Goal: Task Accomplishment & Management: Manage account settings

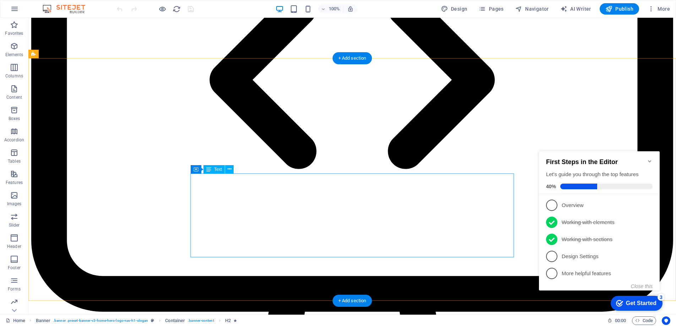
scroll to position [489, 0]
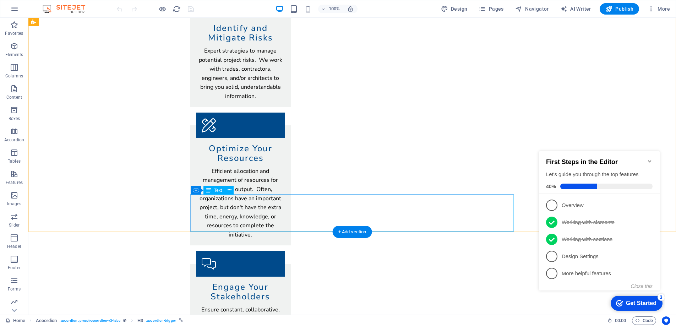
scroll to position [571, 0]
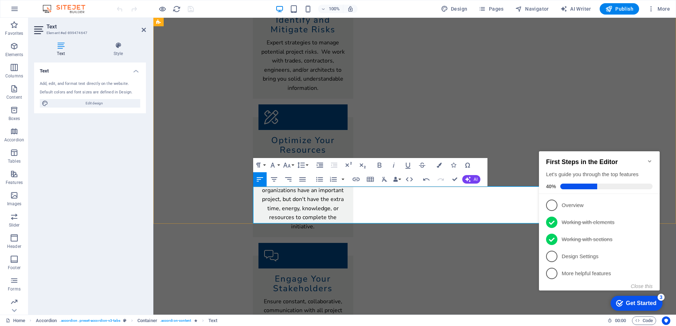
click at [649, 160] on icon "Minimize checklist" at bounding box center [649, 161] width 3 height 2
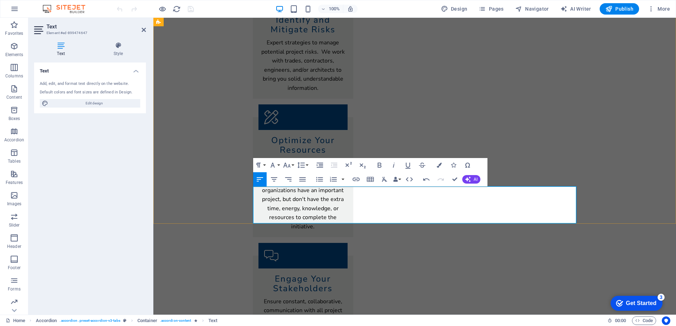
drag, startPoint x: 398, startPoint y: 219, endPoint x: 266, endPoint y: 223, distance: 132.1
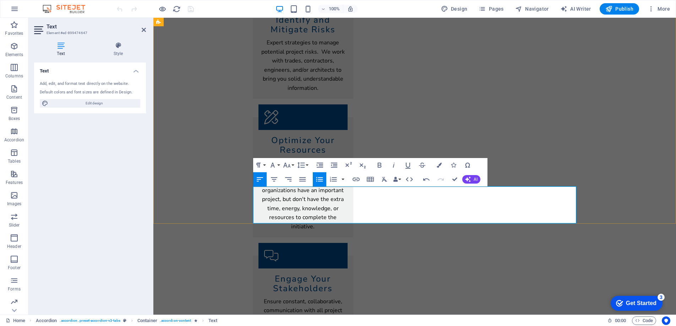
drag, startPoint x: 506, startPoint y: 217, endPoint x: 565, endPoint y: 218, distance: 58.6
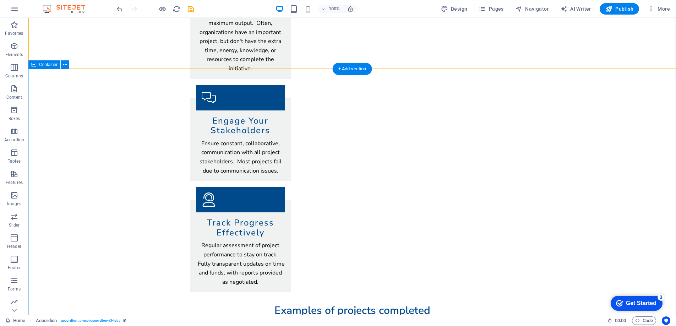
scroll to position [731, 0]
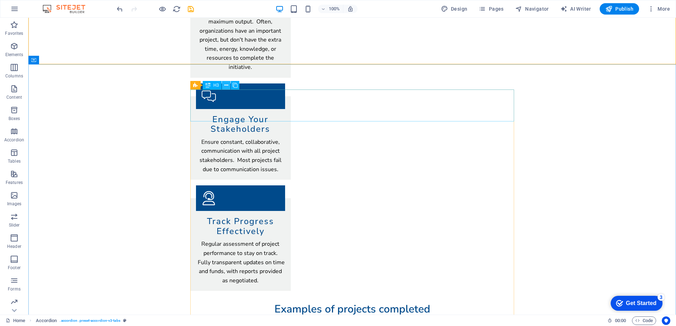
click at [225, 86] on icon at bounding box center [226, 85] width 4 height 7
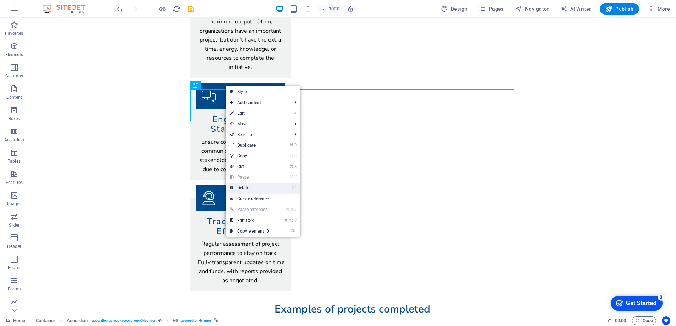
click at [250, 185] on link "⌦ Delete" at bounding box center [250, 187] width 48 height 11
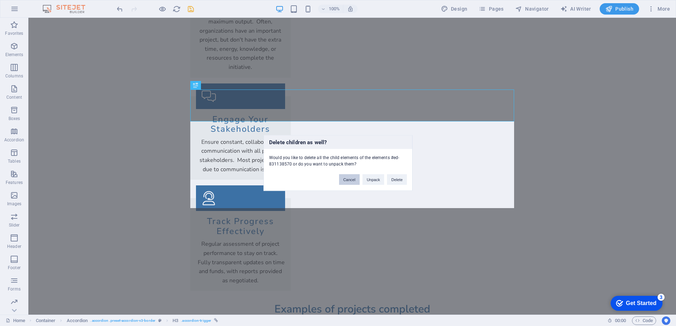
click at [349, 177] on button "Cancel" at bounding box center [349, 179] width 21 height 11
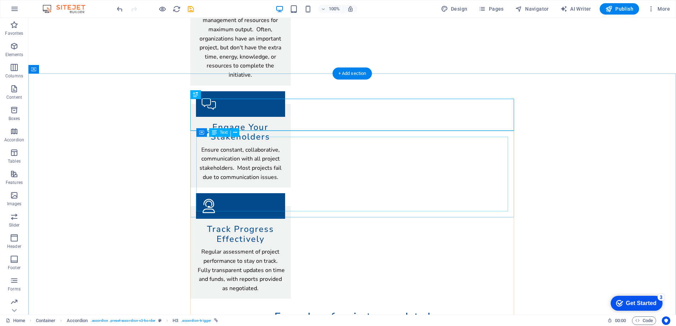
scroll to position [721, 0]
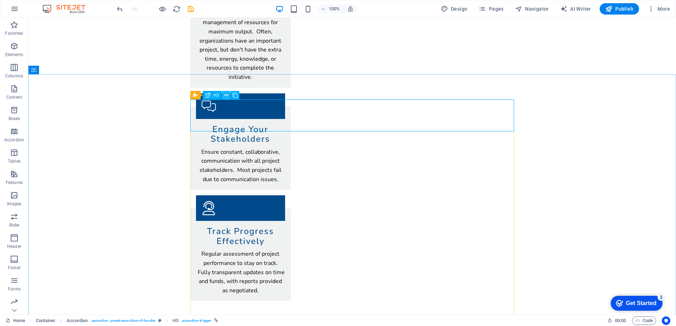
click at [226, 96] on icon at bounding box center [226, 95] width 4 height 7
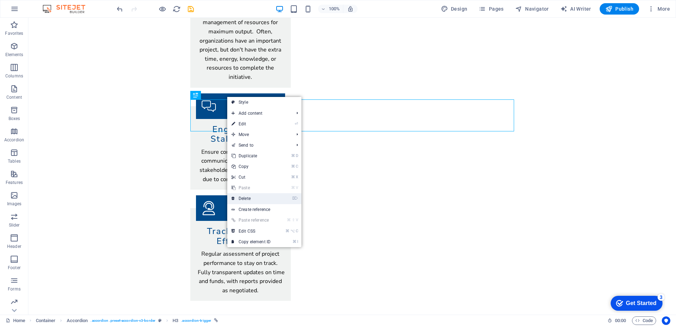
click at [251, 199] on link "⌦ Delete" at bounding box center [251, 198] width 48 height 11
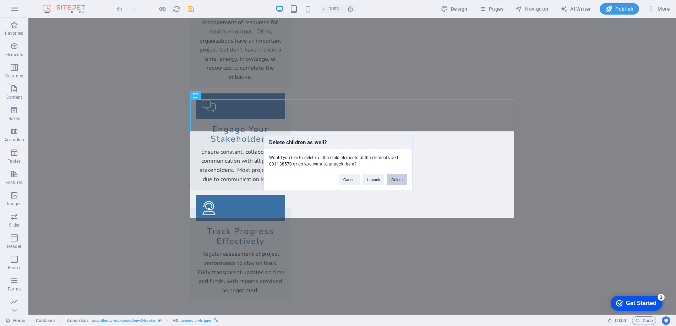
click at [393, 178] on button "Delete" at bounding box center [397, 179] width 20 height 11
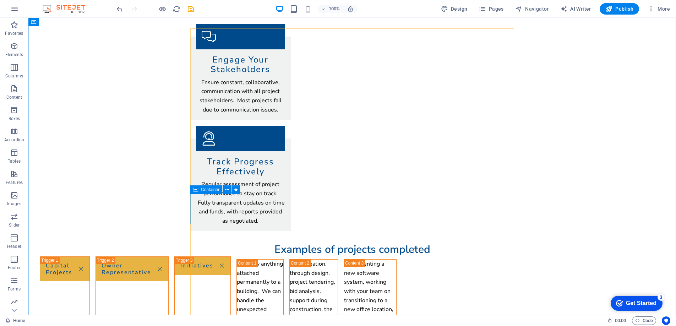
scroll to position [795, 0]
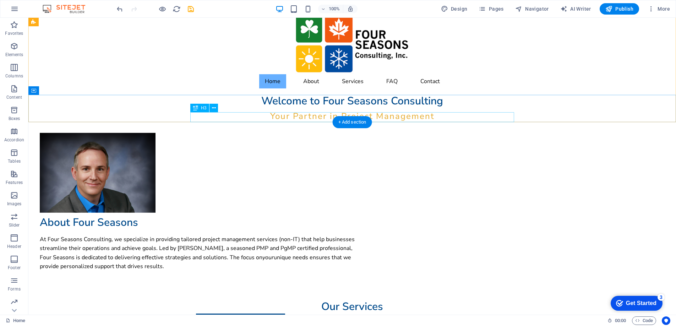
scroll to position [9, 0]
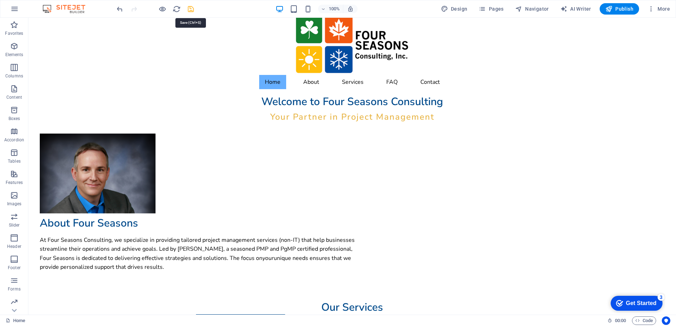
click at [191, 10] on icon "save" at bounding box center [191, 9] width 8 height 8
click at [613, 9] on span "Publish" at bounding box center [619, 8] width 28 height 7
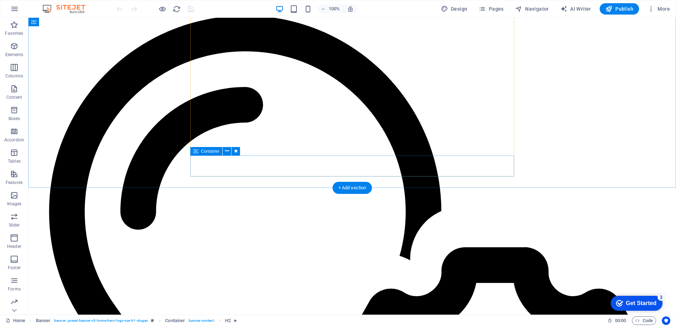
scroll to position [982, 0]
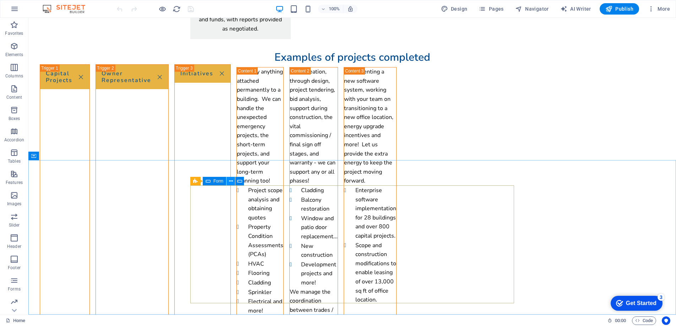
click at [231, 181] on icon at bounding box center [231, 180] width 4 height 7
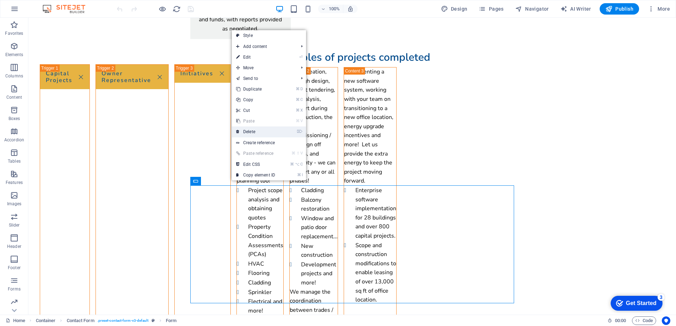
click at [249, 131] on link "⌦ Delete" at bounding box center [256, 131] width 48 height 11
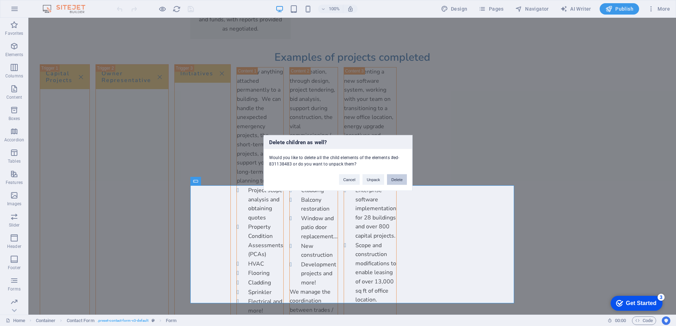
click at [398, 179] on button "Delete" at bounding box center [397, 179] width 20 height 11
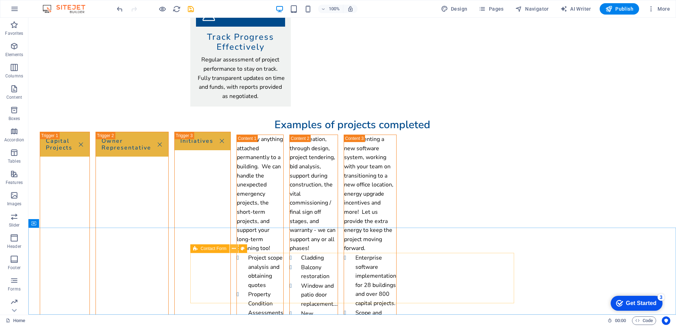
click at [232, 250] on icon at bounding box center [234, 248] width 4 height 7
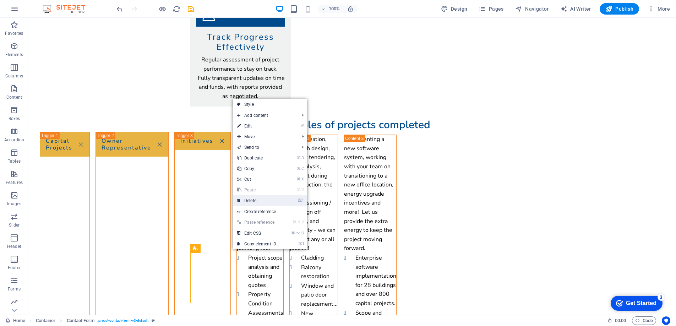
click at [248, 202] on link "⌦ Delete" at bounding box center [257, 200] width 48 height 11
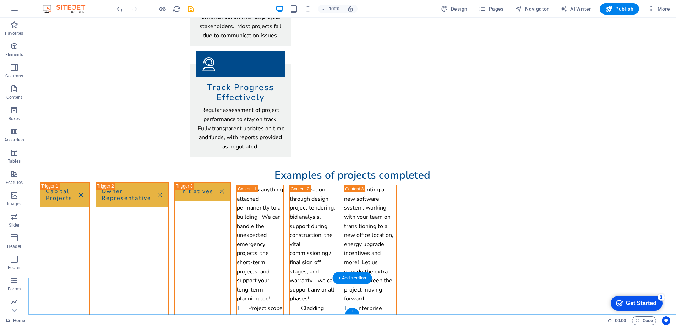
click at [353, 311] on div "+" at bounding box center [352, 311] width 14 height 6
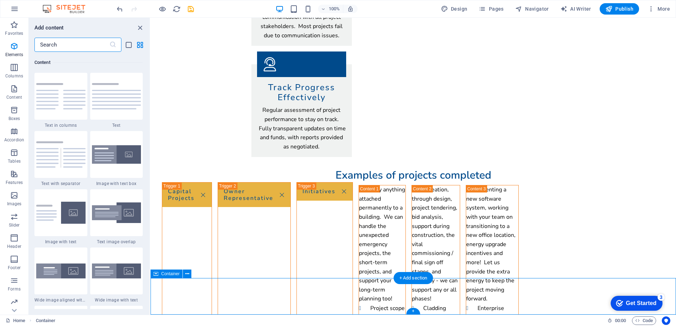
scroll to position [1242, 0]
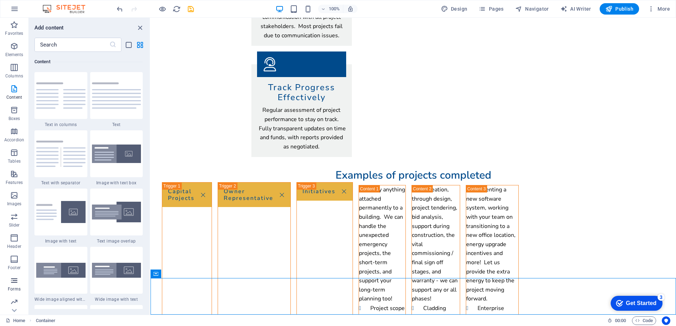
click at [15, 282] on icon "button" at bounding box center [14, 280] width 9 height 9
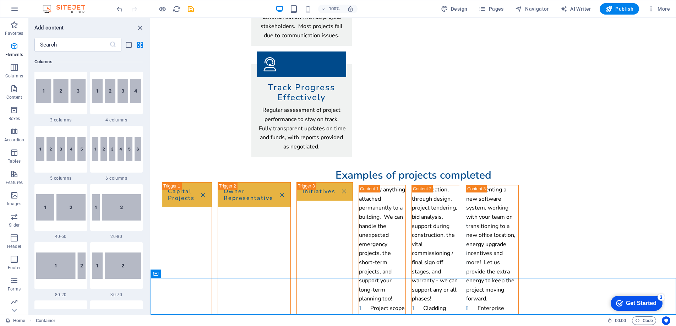
scroll to position [422, 0]
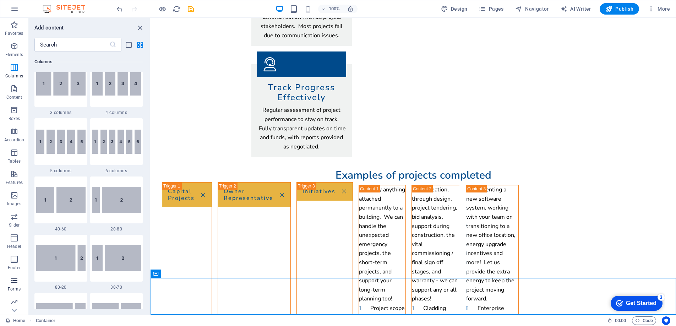
click at [15, 282] on icon "button" at bounding box center [14, 280] width 9 height 9
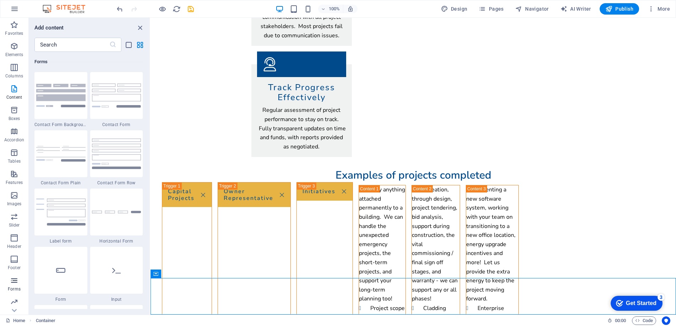
scroll to position [5181, 0]
click at [108, 108] on div at bounding box center [116, 95] width 53 height 47
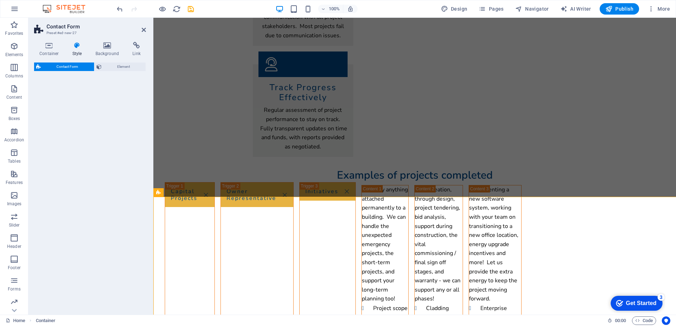
select select "rem"
select select "preset-contact-form-v3-default"
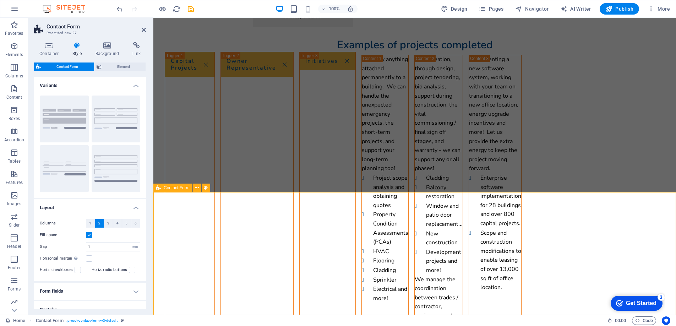
scroll to position [1005, 0]
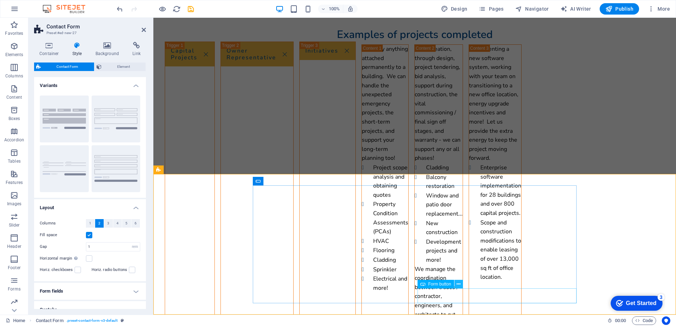
click at [459, 285] on icon at bounding box center [458, 283] width 4 height 7
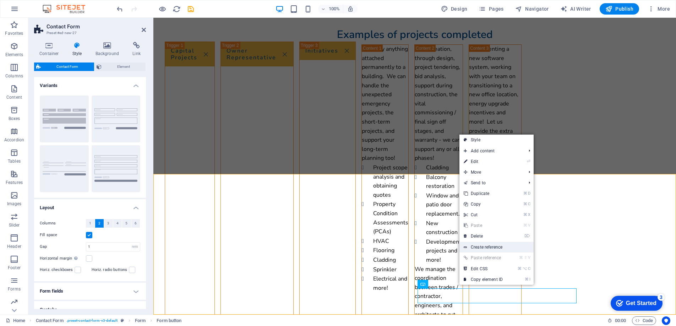
click at [483, 246] on link "Create reference" at bounding box center [496, 247] width 74 height 11
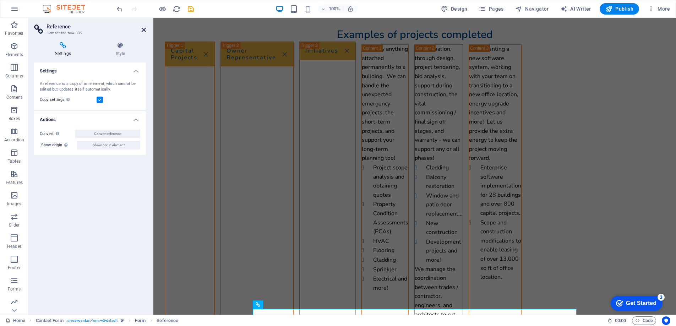
click at [143, 28] on icon at bounding box center [144, 30] width 4 height 6
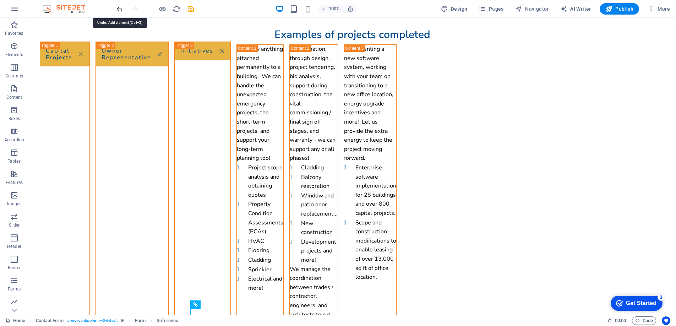
click at [121, 8] on icon "undo" at bounding box center [120, 9] width 8 height 8
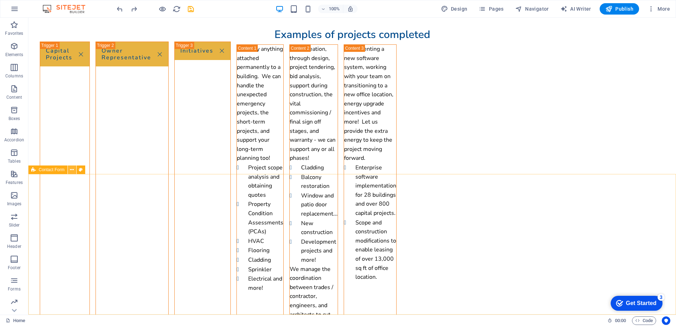
click at [72, 169] on icon at bounding box center [72, 169] width 4 height 7
select select "rem"
select select "preset-contact-form-v3-default"
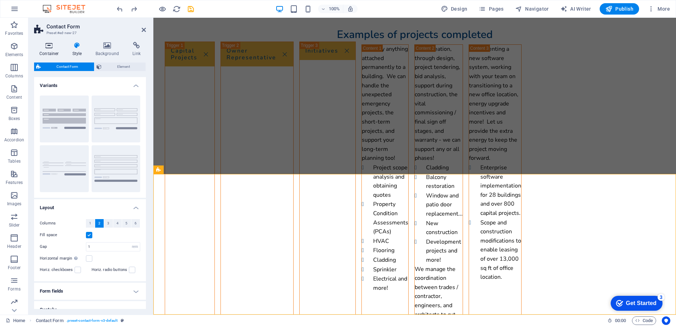
click at [49, 44] on icon at bounding box center [49, 45] width 30 height 7
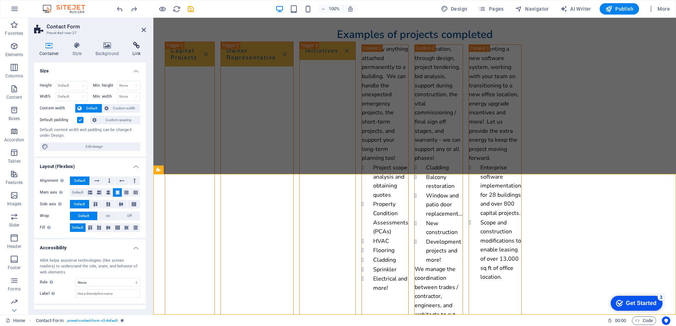
click at [134, 47] on icon at bounding box center [136, 45] width 19 height 7
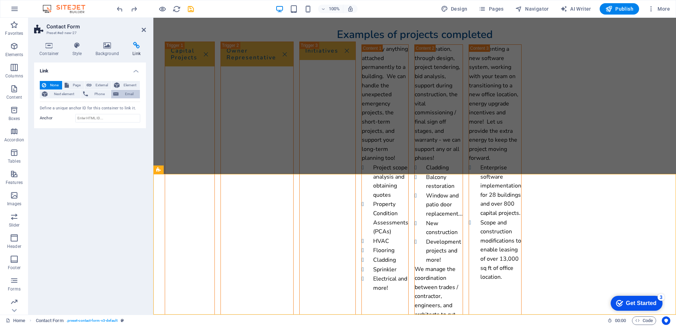
click at [122, 94] on span "Email" at bounding box center [129, 94] width 17 height 9
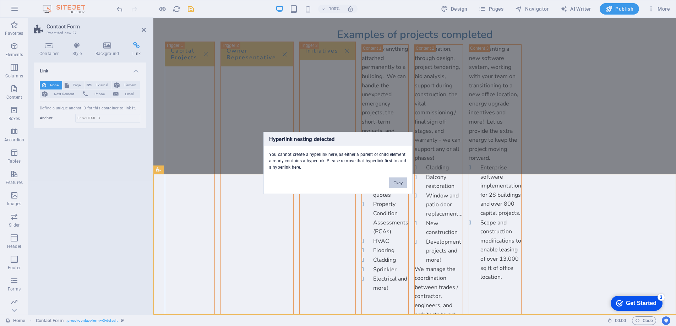
click at [397, 180] on button "Okay" at bounding box center [398, 182] width 18 height 11
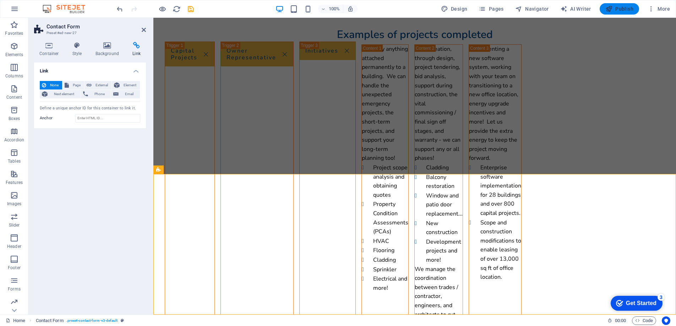
click at [628, 9] on span "Publish" at bounding box center [619, 8] width 28 height 7
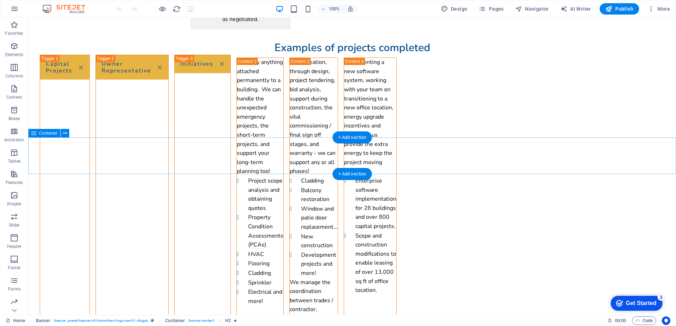
scroll to position [1005, 0]
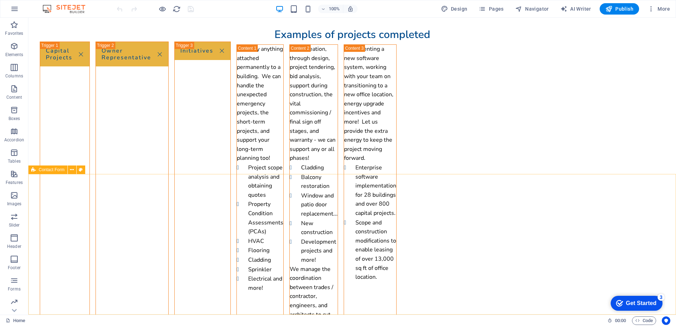
click at [60, 173] on div "Contact Form" at bounding box center [47, 169] width 39 height 9
click at [60, 171] on span "Contact Form" at bounding box center [52, 170] width 26 height 4
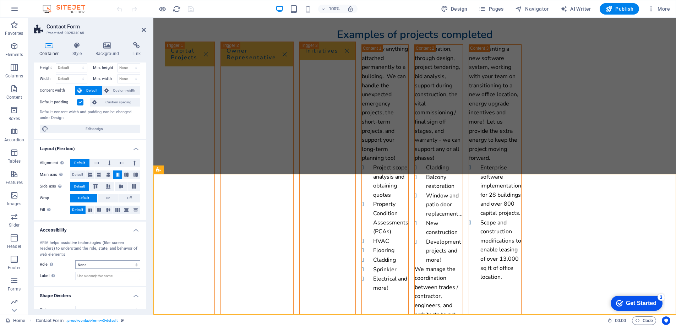
scroll to position [29, 0]
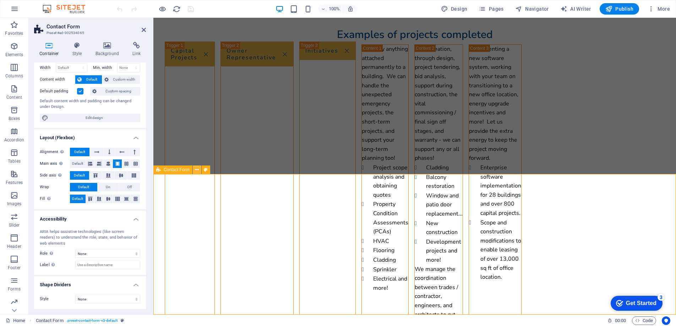
click at [198, 170] on icon at bounding box center [197, 169] width 4 height 7
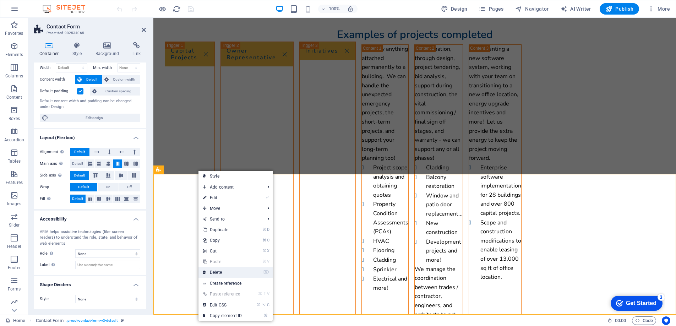
click at [229, 271] on link "⌦ Delete" at bounding box center [222, 272] width 48 height 11
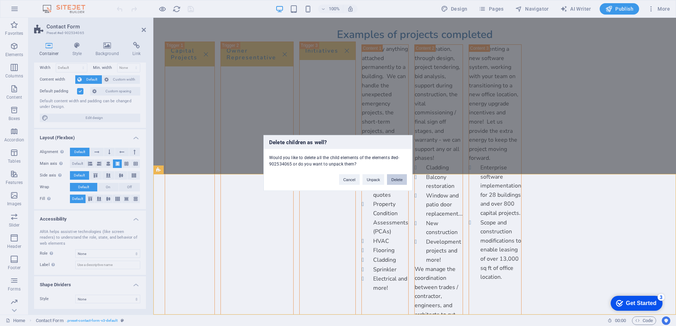
click at [392, 177] on button "Delete" at bounding box center [397, 179] width 20 height 11
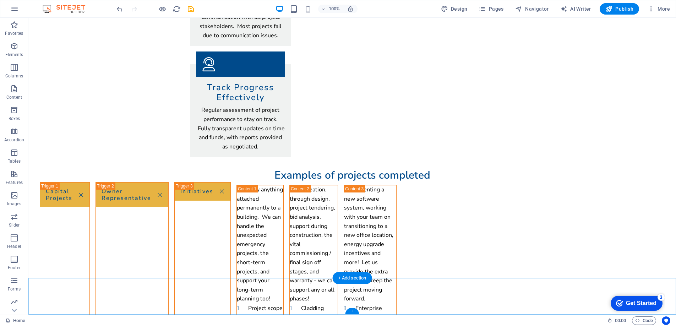
click at [352, 311] on div "+" at bounding box center [352, 311] width 14 height 6
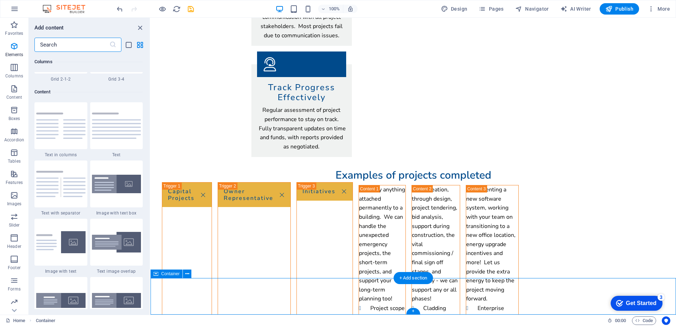
scroll to position [1242, 0]
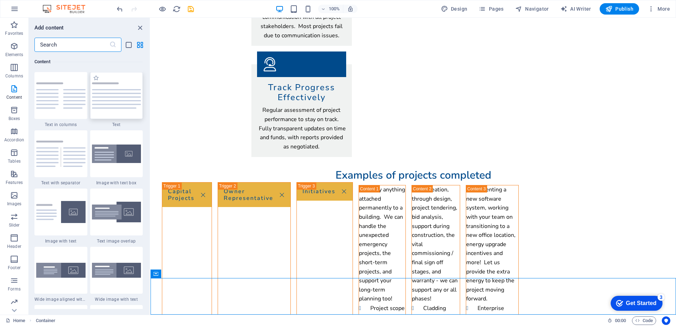
click at [98, 106] on img at bounding box center [116, 95] width 49 height 26
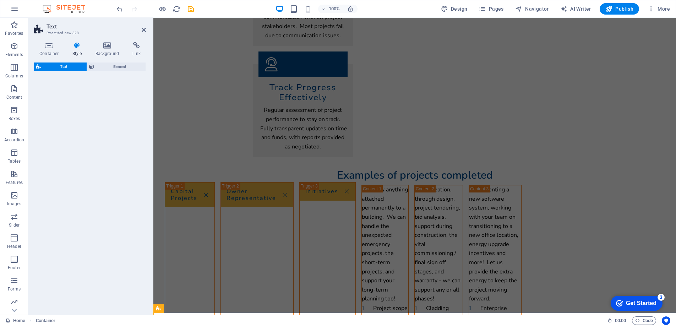
select select "preset-text-v2-default"
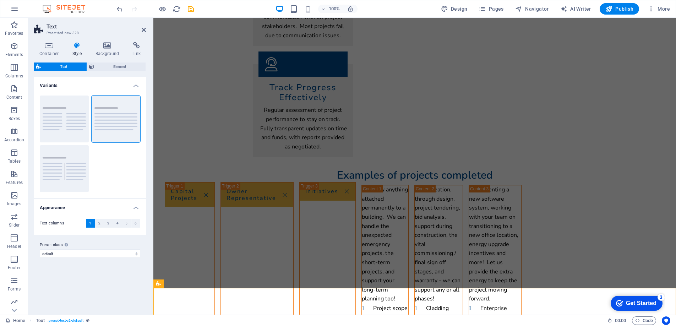
scroll to position [952, 0]
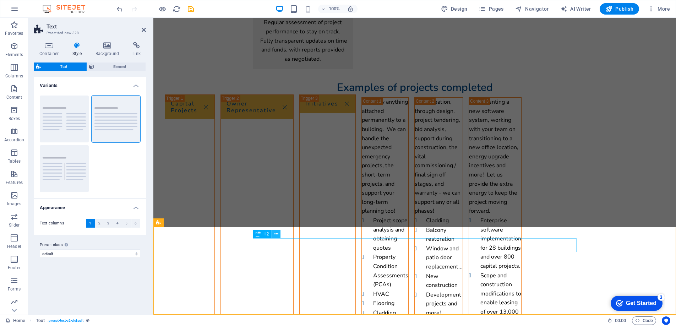
click at [277, 232] on icon at bounding box center [276, 233] width 4 height 7
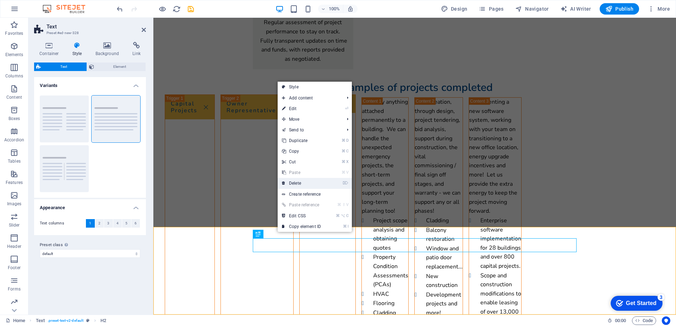
click at [305, 183] on link "⌦ Delete" at bounding box center [302, 183] width 48 height 11
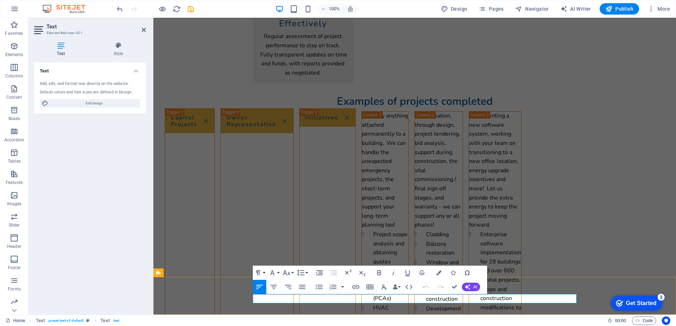
scroll to position [902, 0]
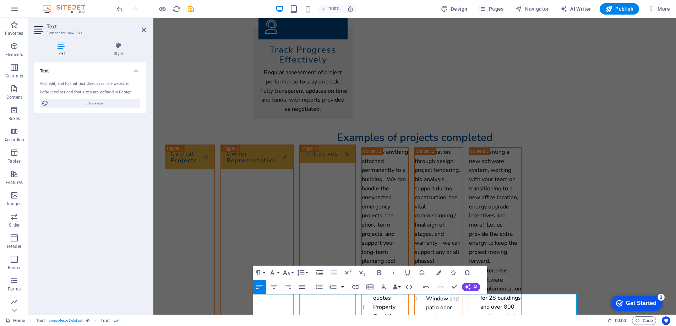
scroll to position [908, 0]
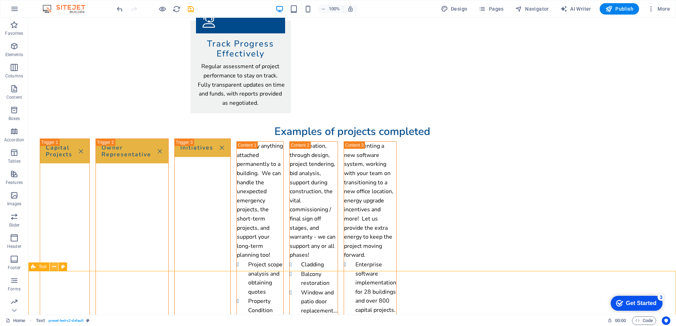
click at [54, 268] on icon at bounding box center [54, 266] width 4 height 7
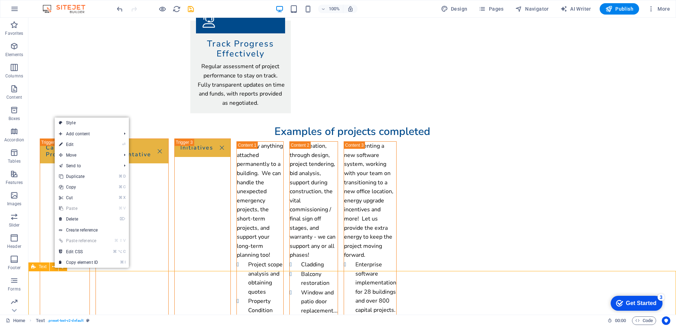
click at [42, 268] on span "Text" at bounding box center [43, 266] width 8 height 4
select select "preset-text-v2-default"
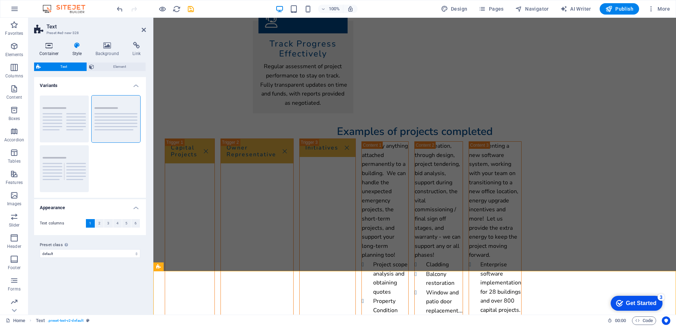
click at [49, 46] on icon at bounding box center [49, 45] width 30 height 7
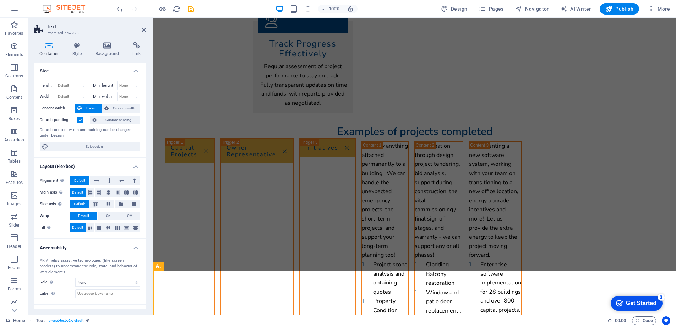
click at [79, 120] on label at bounding box center [80, 120] width 6 height 6
click at [0, 0] on input "Default padding" at bounding box center [0, 0] width 0 height 0
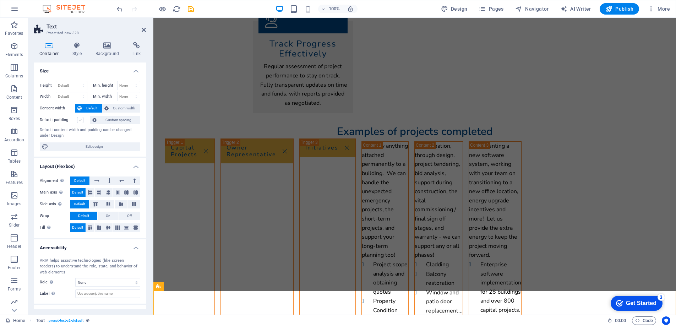
scroll to position [888, 0]
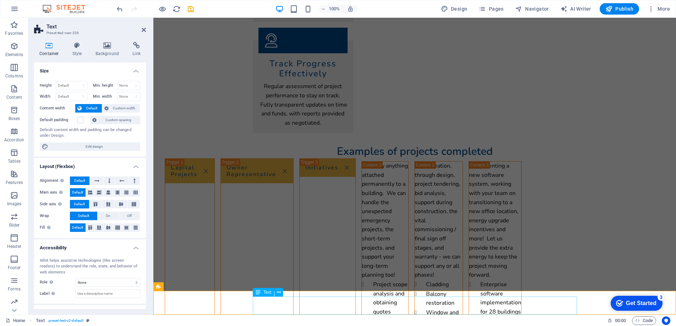
click at [102, 120] on span "Custom spacing" at bounding box center [118, 120] width 39 height 9
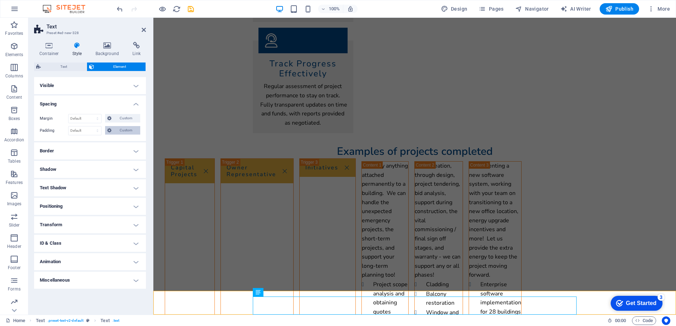
click at [119, 131] on span "Custom" at bounding box center [126, 130] width 24 height 9
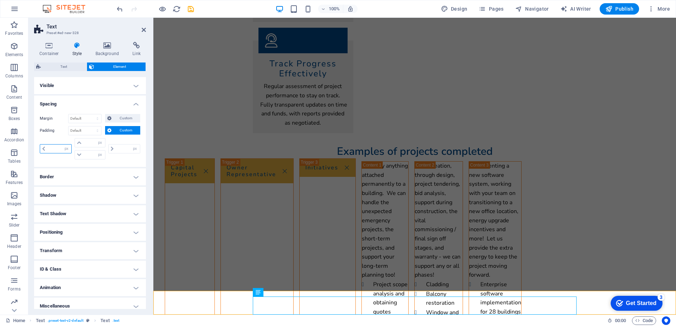
click at [52, 148] on input "number" at bounding box center [59, 148] width 24 height 9
click at [66, 148] on select "px rem % vh vw" at bounding box center [66, 148] width 10 height 9
select select "%"
click at [61, 144] on select "px rem % vh vw" at bounding box center [66, 148] width 10 height 9
type input "100"
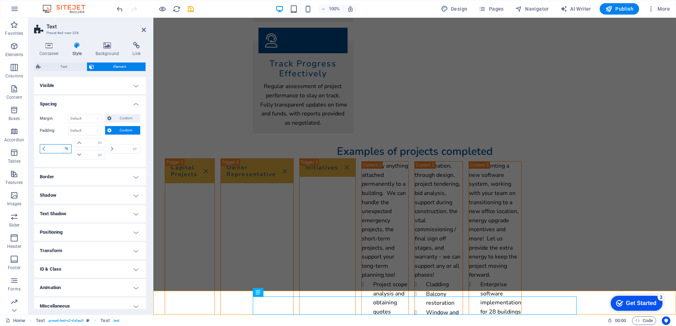
type input "0"
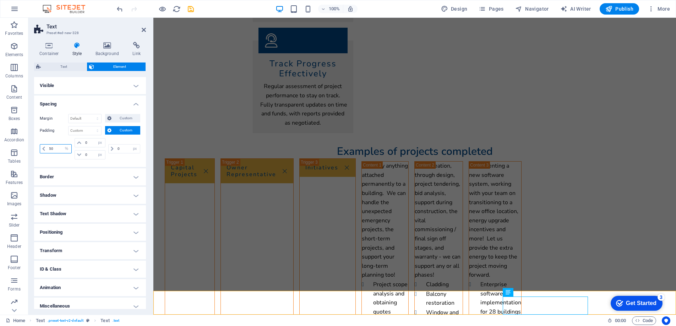
click at [55, 148] on input "50" at bounding box center [59, 148] width 24 height 9
type input "5"
type input "20"
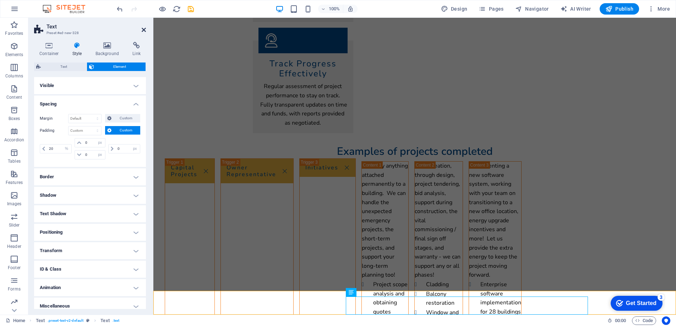
click at [143, 31] on icon at bounding box center [144, 30] width 4 height 6
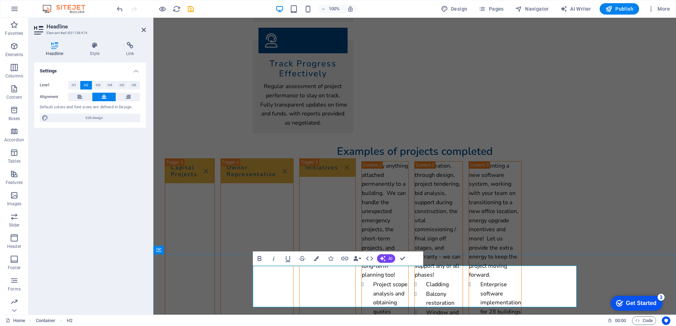
drag, startPoint x: 480, startPoint y: 302, endPoint x: 359, endPoint y: 289, distance: 122.1
click at [99, 86] on span "H3" at bounding box center [98, 85] width 5 height 9
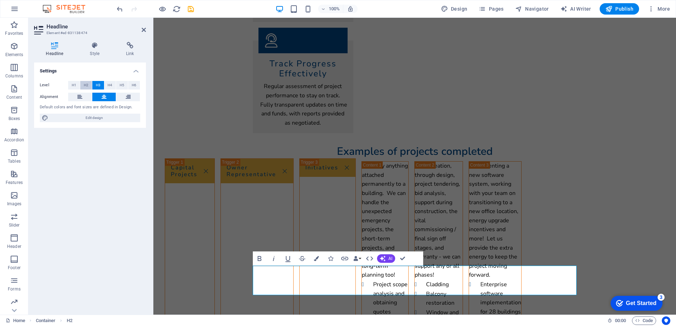
click at [86, 84] on span "H2" at bounding box center [86, 85] width 5 height 9
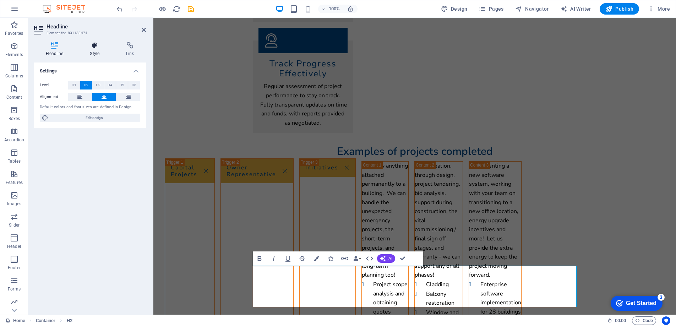
click at [96, 47] on icon at bounding box center [94, 45] width 33 height 7
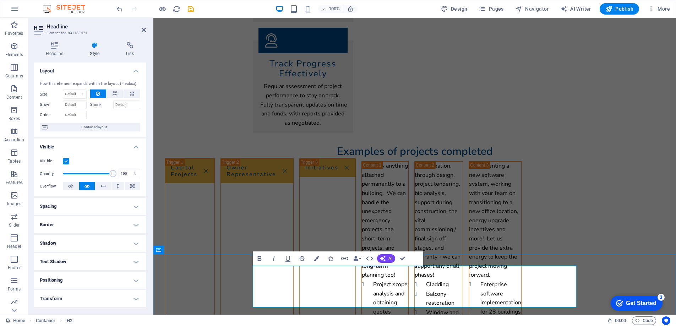
drag, startPoint x: 358, startPoint y: 286, endPoint x: 439, endPoint y: 285, distance: 80.9
drag, startPoint x: 477, startPoint y: 301, endPoint x: 359, endPoint y: 289, distance: 118.4
click at [369, 259] on icon "button" at bounding box center [369, 258] width 9 height 9
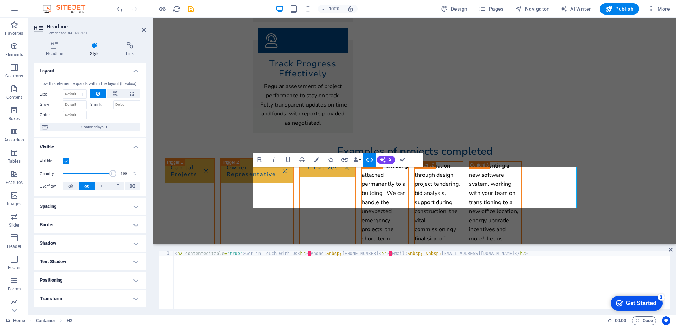
scroll to position [987, 0]
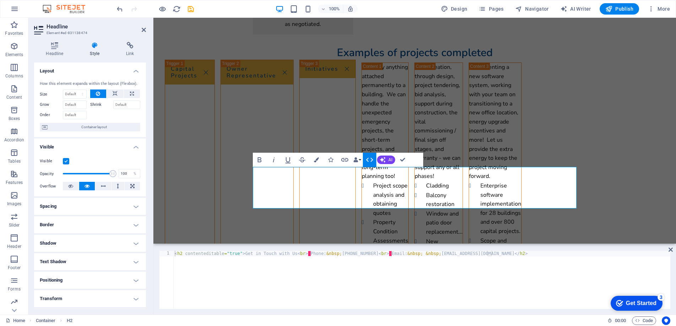
click at [308, 256] on div "< h2 contenteditable = "true" > Get in Touch with Us < br > · Phone: &nbsp; [PH…" at bounding box center [421, 286] width 497 height 70
drag, startPoint x: 499, startPoint y: 256, endPoint x: 484, endPoint y: 254, distance: 15.1
click at [484, 254] on div "< h2 contenteditable = "true" > Get in Touch with Us < br > · Phone: &nbsp; [PH…" at bounding box center [421, 286] width 497 height 70
click at [500, 254] on div "< h2 contenteditable = "true" > Get in Touch with Us < br > · Phone: &nbsp; [PH…" at bounding box center [421, 286] width 497 height 70
drag, startPoint x: 500, startPoint y: 254, endPoint x: 484, endPoint y: 253, distance: 16.4
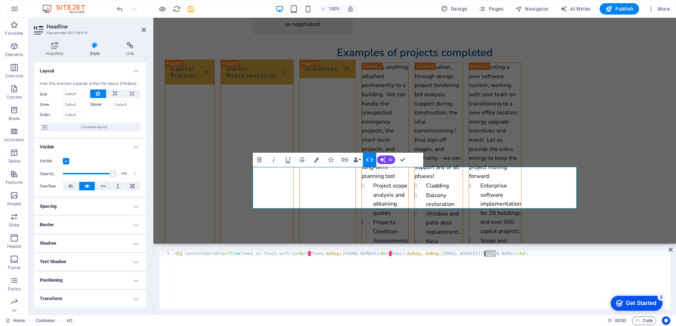
click at [484, 253] on div "< h2 contenteditable = "true" > Get in Touch with Us < br > · Phone: &nbsp; [PH…" at bounding box center [421, 286] width 497 height 70
click at [484, 253] on div "< h2 contenteditable = "true" > Get in Touch with Us < br > · Phone: &nbsp; [PH…" at bounding box center [421, 280] width 497 height 58
click at [501, 255] on div "< h2 contenteditable = "true" > Get in Touch with Us < br > · Phone: &nbsp; [PH…" at bounding box center [421, 286] width 497 height 70
drag, startPoint x: 487, startPoint y: 254, endPoint x: 479, endPoint y: 257, distance: 8.6
click at [479, 257] on div "< h2 contenteditable = "true" > Get in Touch with Us < br > · Phone: &nbsp; [PH…" at bounding box center [421, 286] width 497 height 70
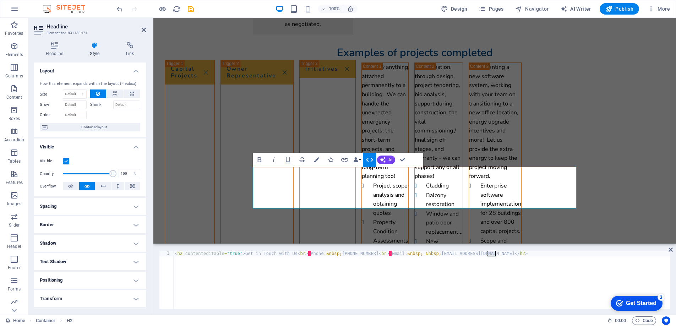
click at [506, 256] on div "< h2 contenteditable = "true" > Get in Touch with Us < br > · Phone: &nbsp; [PH…" at bounding box center [421, 286] width 497 height 70
drag, startPoint x: 501, startPoint y: 254, endPoint x: 483, endPoint y: 254, distance: 17.7
click at [483, 254] on div "< h2 contenteditable = "true" > Get in Touch with Us < br > · Phone: &nbsp; [PH…" at bounding box center [421, 286] width 497 height 70
click at [309, 254] on div "< h2 contenteditable = "true" > Get in Touch with Us < br > · Phone: &nbsp; [PH…" at bounding box center [421, 286] width 497 height 70
paste textarea "</h2>"
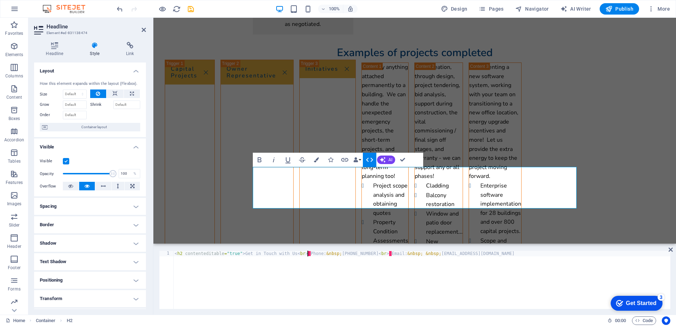
type textarea "<h2 contenteditable="true">Get in Touch with Us<br></h2>‌Phone: &nbsp;[PHONE_NU…"
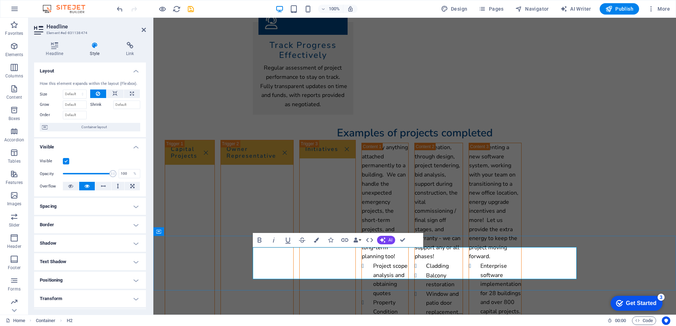
drag, startPoint x: 316, startPoint y: 273, endPoint x: 274, endPoint y: 275, distance: 41.9
click at [345, 241] on icon "button" at bounding box center [344, 240] width 7 height 4
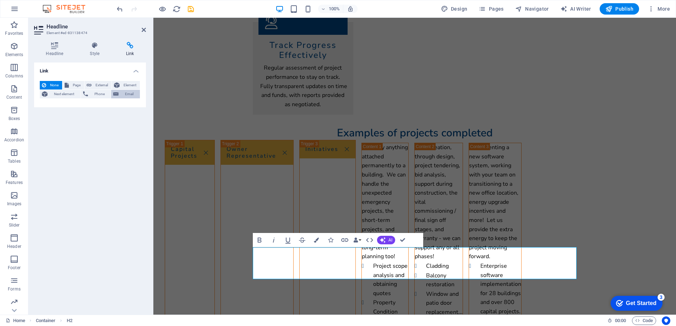
click at [118, 93] on icon at bounding box center [115, 94] width 5 height 9
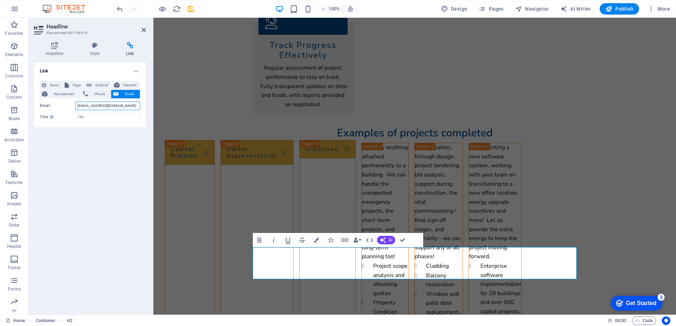
type input "[EMAIL_ADDRESS][DOMAIN_NAME]"
type input "Let's chat about my project!"
click at [91, 143] on div "Link None Page External Element Next element Phone Email Page Home Subpage Lega…" at bounding box center [90, 185] width 112 height 246
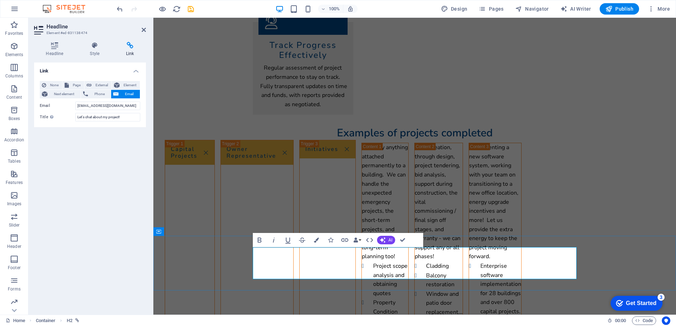
drag, startPoint x: 312, startPoint y: 264, endPoint x: 274, endPoint y: 265, distance: 37.6
click at [342, 240] on icon "button" at bounding box center [344, 240] width 9 height 9
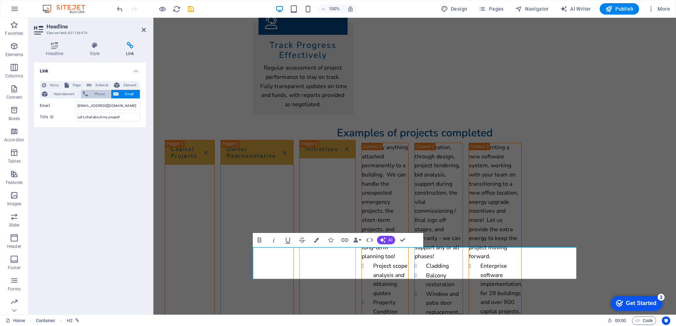
click at [94, 94] on span "Phone" at bounding box center [99, 94] width 19 height 9
type input "4319982218"
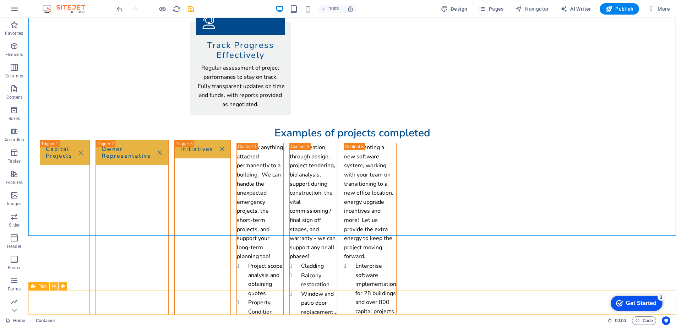
click at [53, 287] on icon at bounding box center [54, 285] width 4 height 7
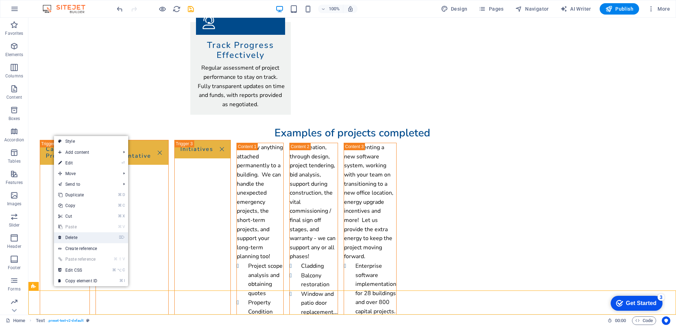
click at [65, 238] on link "⌦ Delete" at bounding box center [78, 237] width 48 height 11
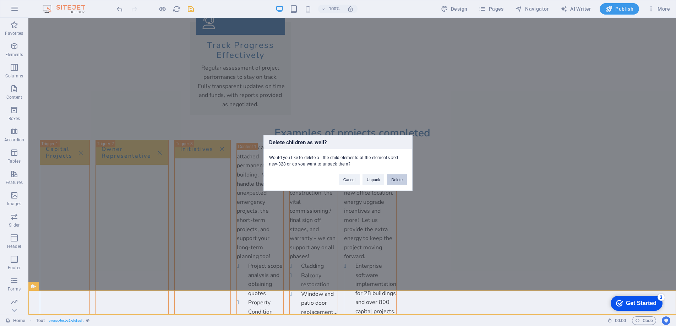
click at [399, 180] on button "Delete" at bounding box center [397, 179] width 20 height 11
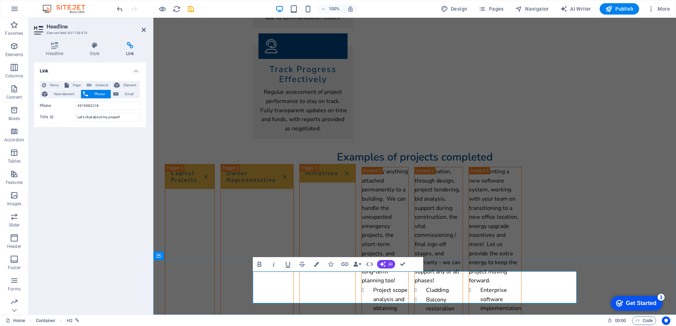
drag, startPoint x: 316, startPoint y: 297, endPoint x: 254, endPoint y: 291, distance: 62.0
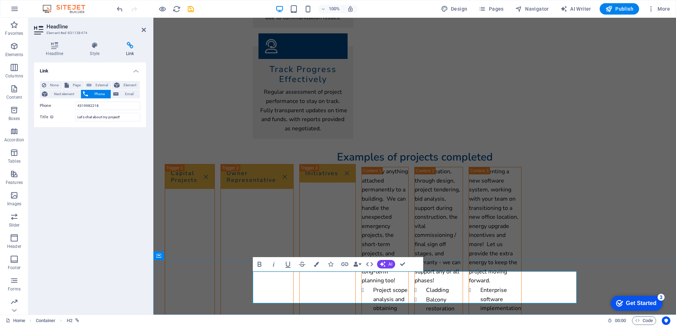
click at [639, 319] on span "Code" at bounding box center [644, 320] width 18 height 9
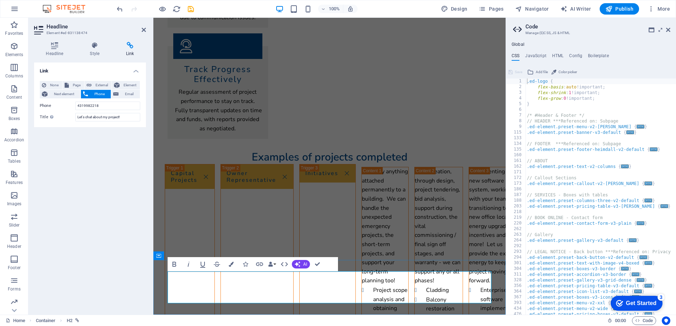
click at [638, 320] on icon "button" at bounding box center [637, 320] width 5 height 5
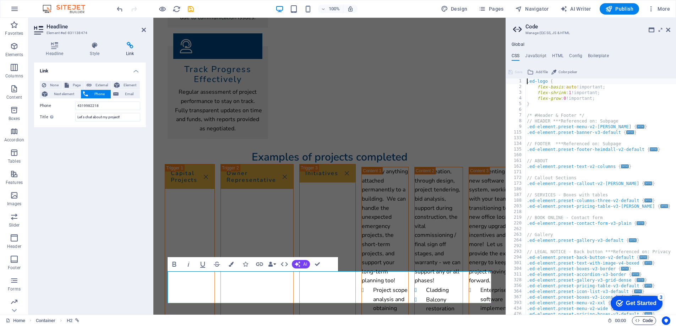
click at [643, 320] on span "Code" at bounding box center [644, 320] width 18 height 9
click at [667, 29] on icon at bounding box center [668, 30] width 4 height 6
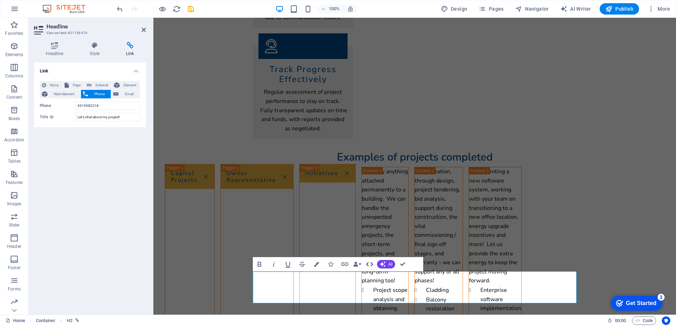
click at [370, 265] on icon "button" at bounding box center [369, 264] width 9 height 9
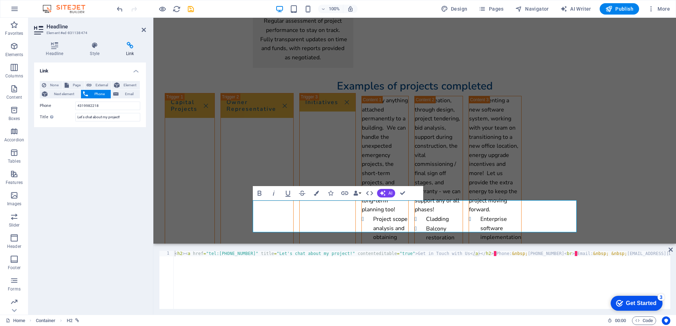
type textarea "<h2><a href="tel:[PHONE_NUMBER]" title="Let's chat about my project!" contented…"
drag, startPoint x: 346, startPoint y: 255, endPoint x: 194, endPoint y: 254, distance: 151.9
click at [194, 254] on div "< h2 > < a href = "tel:[PHONE_NUMBER]" title = "Let's chat about my project!" c…" at bounding box center [421, 286] width 497 height 70
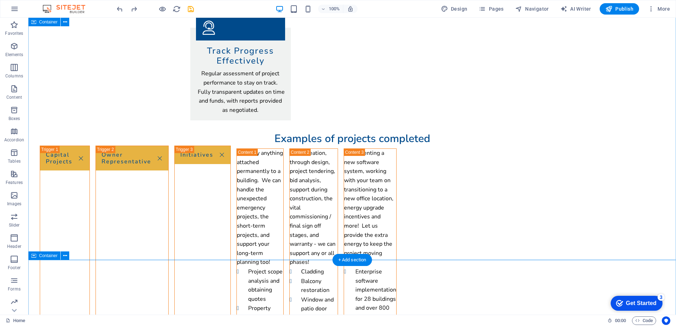
scroll to position [883, 0]
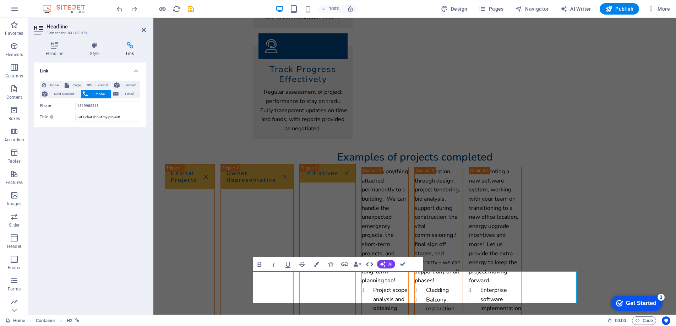
click at [369, 264] on icon "button" at bounding box center [369, 264] width 9 height 9
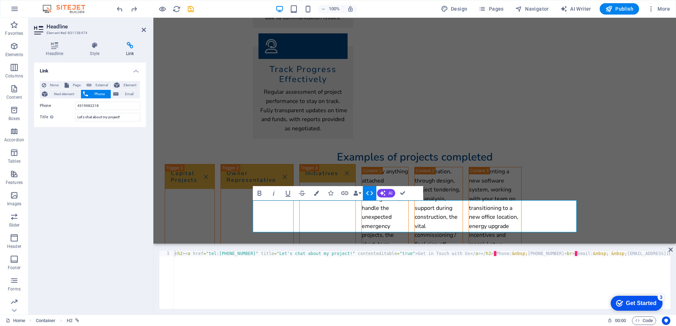
scroll to position [954, 0]
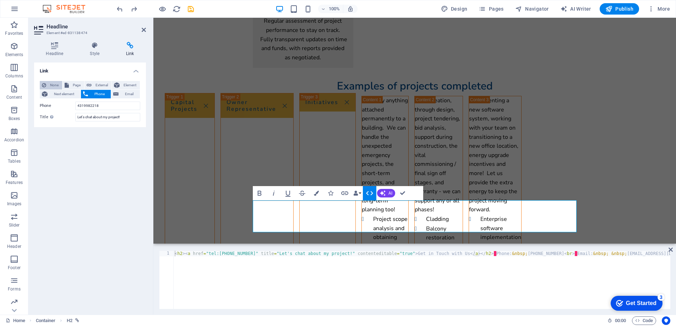
click at [54, 86] on span "None" at bounding box center [54, 85] width 12 height 9
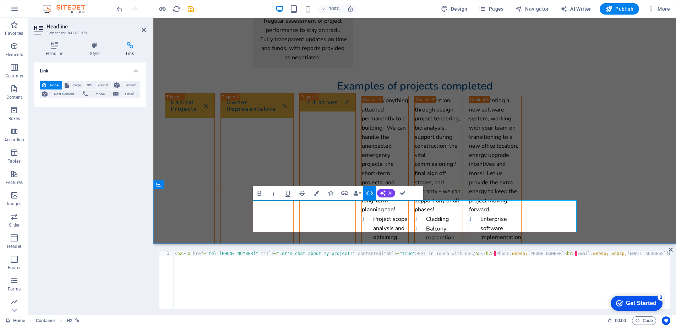
click at [234, 275] on div "< h2 > < a href = "tel:[PHONE_NUMBER]" title = "Let's chat about my project!" c…" at bounding box center [421, 286] width 497 height 70
drag, startPoint x: 314, startPoint y: 227, endPoint x: 274, endPoint y: 228, distance: 40.5
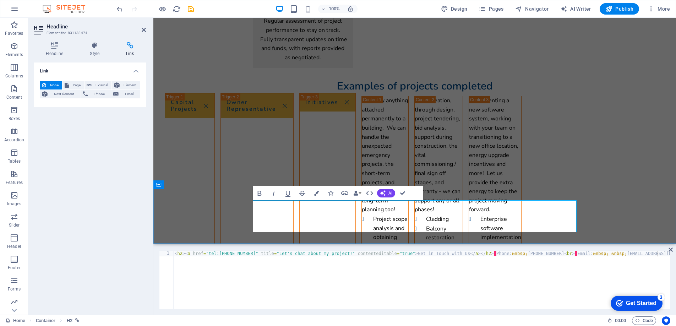
click at [121, 93] on span "Email" at bounding box center [129, 94] width 17 height 9
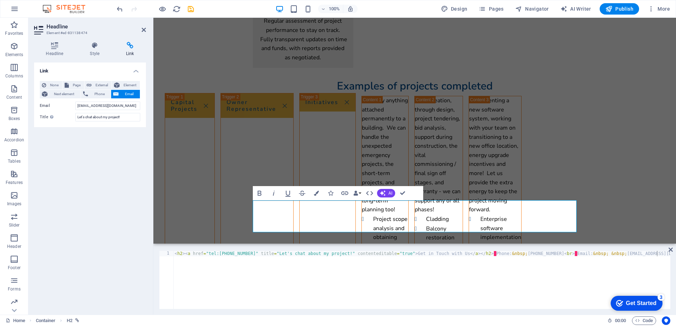
click at [103, 155] on div "Link None Page External Element Next element Phone Email Page Home Subpage Lega…" at bounding box center [90, 185] width 112 height 246
click at [118, 116] on input "Let's chat about my project!" at bounding box center [107, 117] width 65 height 9
drag, startPoint x: 314, startPoint y: 226, endPoint x: 262, endPoint y: 212, distance: 54.7
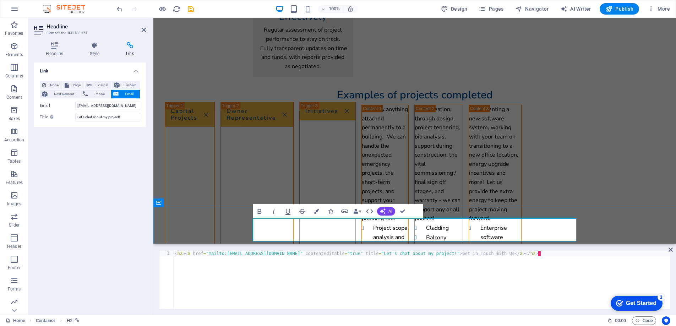
scroll to position [935, 0]
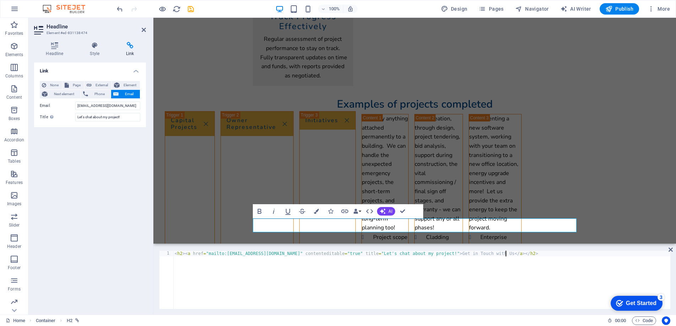
click at [272, 256] on div "< h2 > < a href = "mailto:[EMAIL_ADDRESS][DOMAIN_NAME]" contenteditable = "true…" at bounding box center [421, 286] width 497 height 70
click at [272, 254] on div "< h2 > < a href = "mailto:[EMAIL_ADDRESS][DOMAIN_NAME]" contenteditable = "true…" at bounding box center [421, 286] width 497 height 70
click at [405, 254] on div "< h2 > contenteditable="true" title="Let's chat about my project!">Get in Touch…" at bounding box center [421, 286] width 497 height 70
click at [197, 254] on div "< h2 > < a h contenteditable = "true" title = "Let's chat about my project!" > …" at bounding box center [421, 286] width 497 height 70
type textarea "<h2><a contenteditable="true" title="Let's chat about my project!">Get in Touch…"
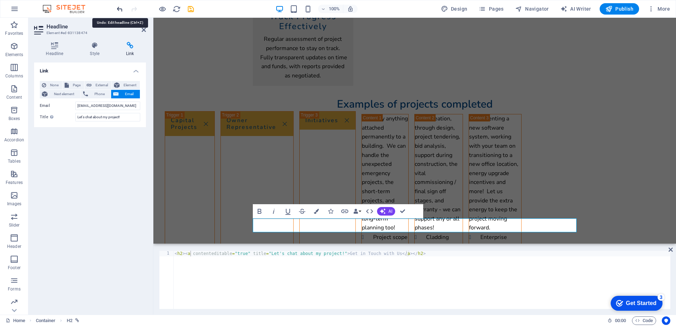
click at [119, 7] on icon "undo" at bounding box center [120, 9] width 8 height 8
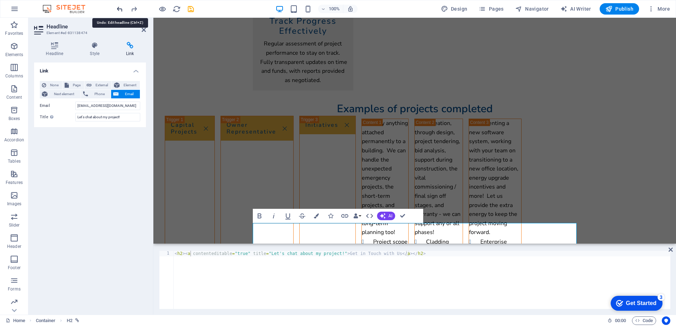
click at [119, 7] on icon "undo" at bounding box center [120, 9] width 8 height 8
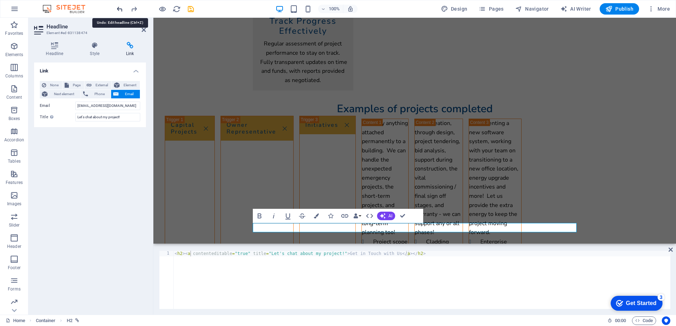
click at [119, 7] on icon "undo" at bounding box center [120, 9] width 8 height 8
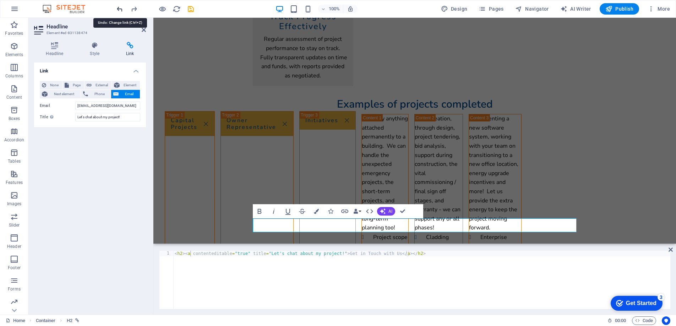
click at [119, 7] on icon "undo" at bounding box center [120, 9] width 8 height 8
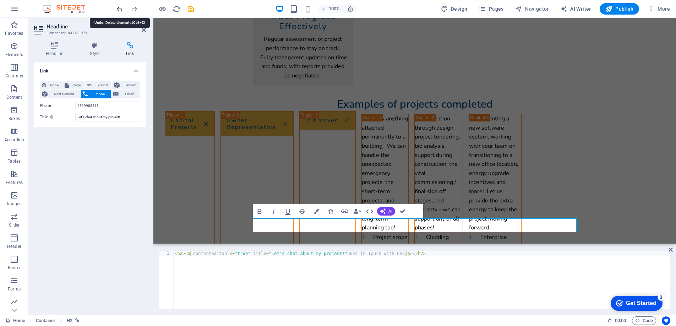
scroll to position [959, 0]
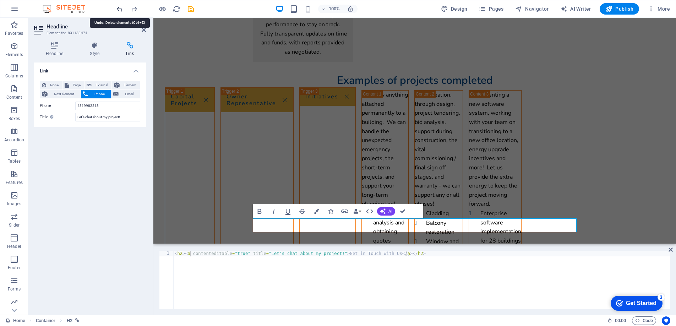
click at [119, 7] on icon "undo" at bounding box center [120, 9] width 8 height 8
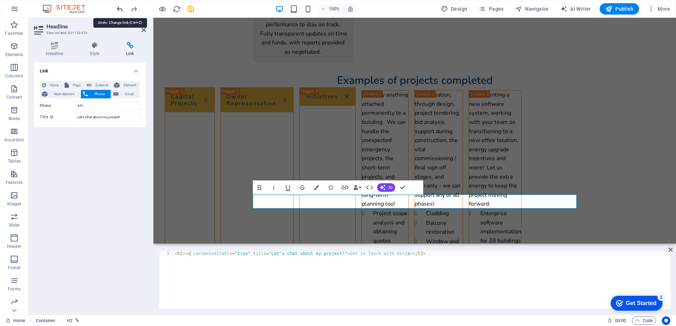
click at [119, 7] on icon "undo" at bounding box center [120, 9] width 8 height 8
type input "431"
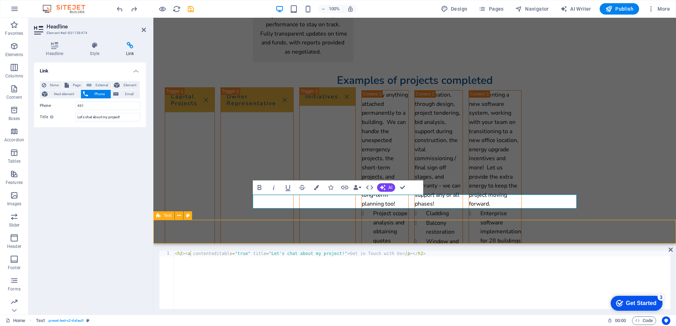
scroll to position [888, 0]
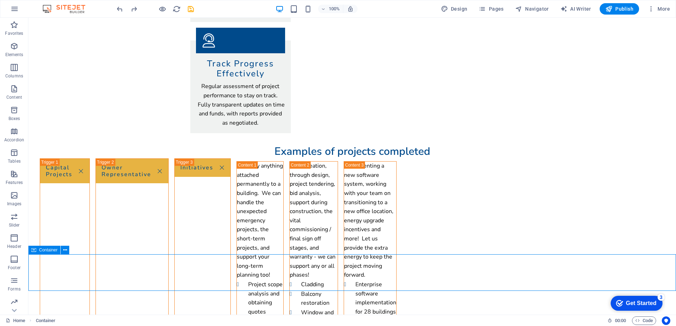
click at [50, 249] on span "Container" at bounding box center [48, 250] width 18 height 4
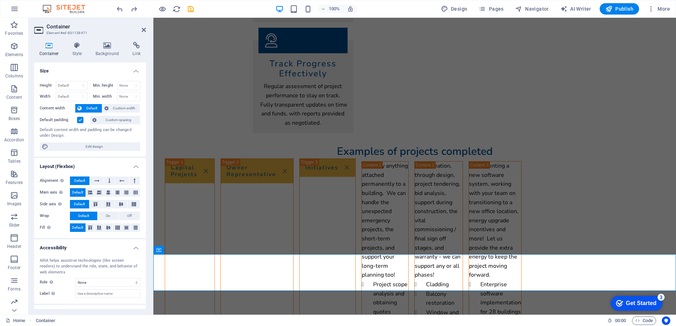
click at [77, 119] on label at bounding box center [80, 120] width 6 height 6
click at [0, 0] on input "Default padding" at bounding box center [0, 0] width 0 height 0
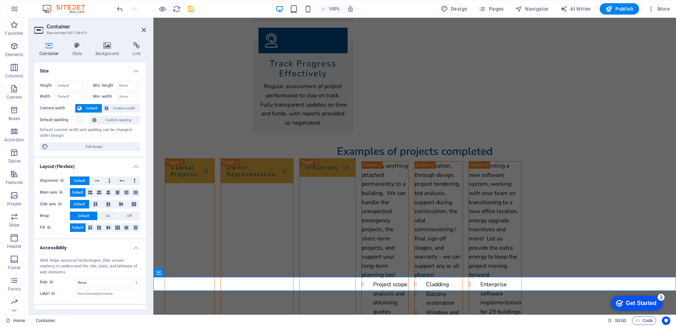
scroll to position [866, 0]
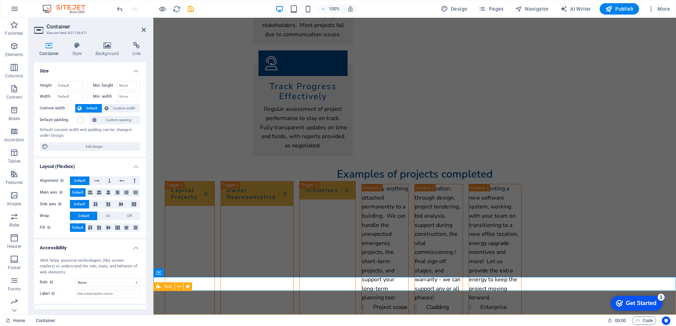
select select "%"
select select "px"
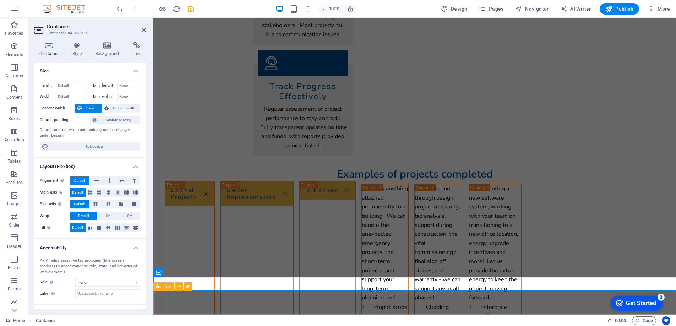
select select "px"
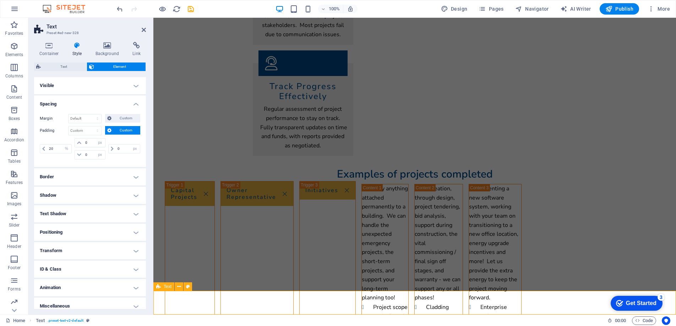
click at [166, 286] on span "Text" at bounding box center [168, 286] width 8 height 4
click at [66, 66] on span "Text" at bounding box center [64, 66] width 42 height 9
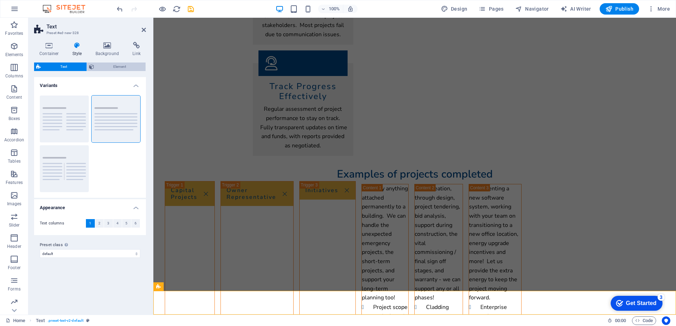
click at [104, 64] on span "Element" at bounding box center [120, 66] width 48 height 9
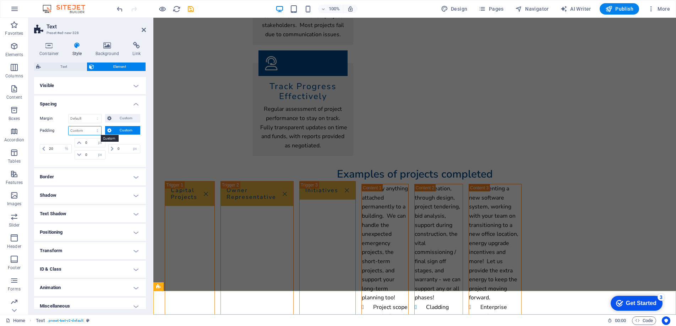
click at [76, 131] on select "Default px rem % vh vw Custom" at bounding box center [84, 130] width 33 height 9
click at [68, 126] on select "Default px rem % vh vw Custom" at bounding box center [84, 130] width 33 height 9
select select "DISABLED_OPTION_VALUE"
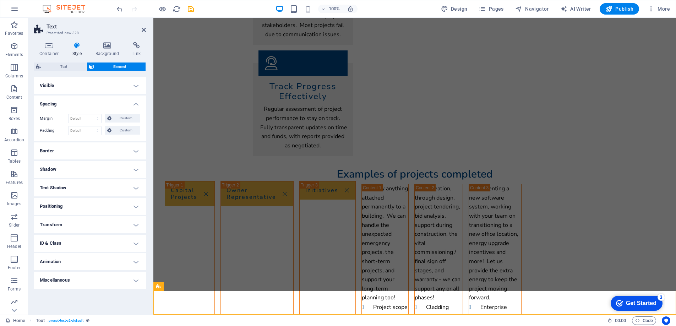
click at [88, 207] on h4 "Positioning" at bounding box center [90, 206] width 112 height 17
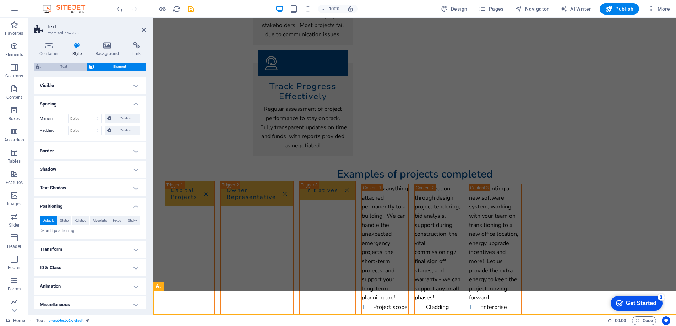
click at [64, 65] on span "Text" at bounding box center [64, 66] width 42 height 9
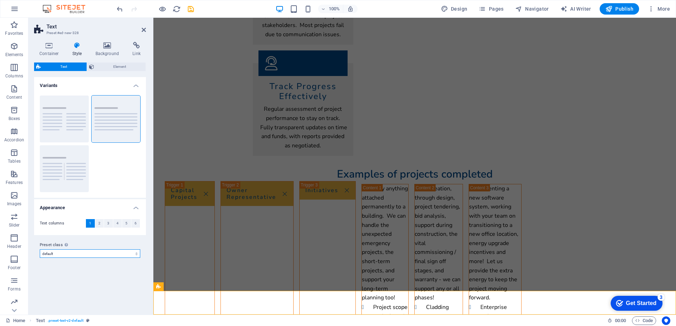
click at [109, 252] on select "columns about-text default Add preset class" at bounding box center [90, 253] width 100 height 9
click at [40, 249] on select "columns about-text default Add preset class" at bounding box center [90, 253] width 100 height 9
click at [267, 292] on span "Text" at bounding box center [267, 292] width 8 height 4
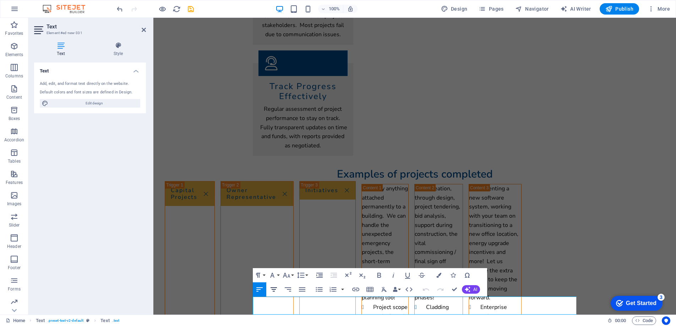
click at [274, 290] on icon "button" at bounding box center [273, 289] width 6 height 4
click at [275, 292] on icon "button" at bounding box center [273, 289] width 9 height 9
drag, startPoint x: 445, startPoint y: 300, endPoint x: 407, endPoint y: 302, distance: 38.7
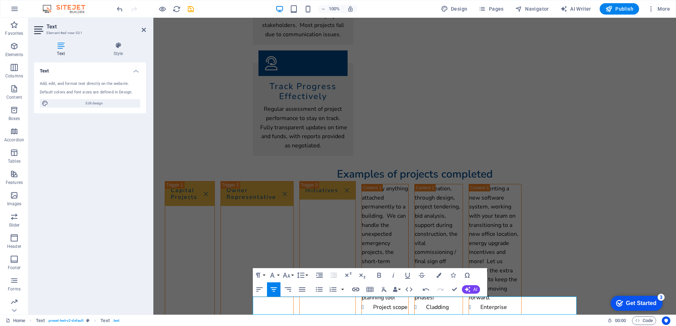
click at [354, 288] on icon "button" at bounding box center [355, 289] width 7 height 4
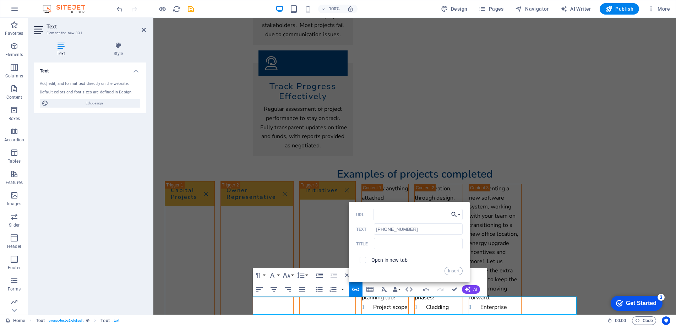
click at [457, 214] on button "Choose Link" at bounding box center [455, 214] width 13 height 11
click at [456, 215] on icon "button" at bounding box center [453, 214] width 7 height 9
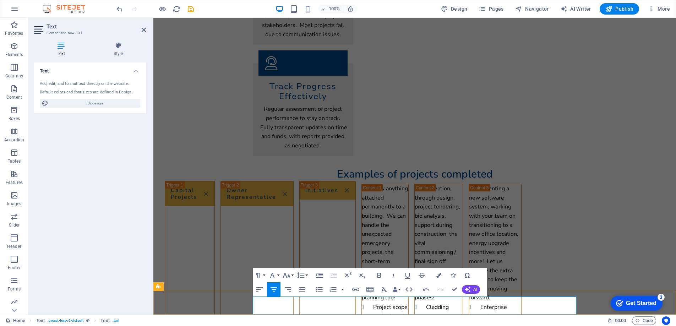
drag, startPoint x: 450, startPoint y: 312, endPoint x: 405, endPoint y: 312, distance: 44.7
type input "mailto:[EMAIL_ADDRESS][DOMAIN_NAME]"
type input "[EMAIL_ADDRESS][DOMAIN_NAME]"
click at [424, 291] on icon "button" at bounding box center [425, 291] width 5 height 5
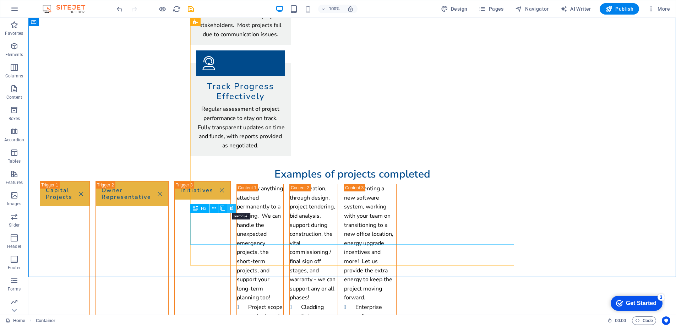
click at [231, 209] on icon at bounding box center [232, 207] width 4 height 7
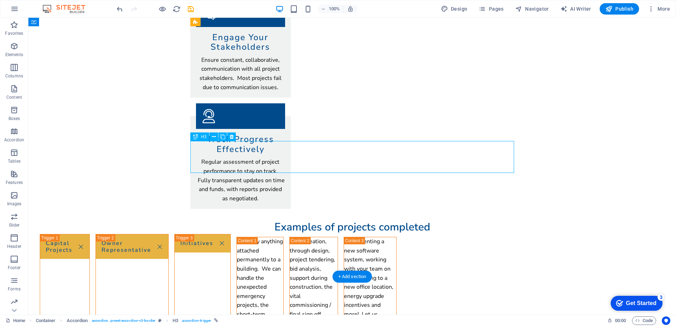
click at [194, 137] on icon at bounding box center [195, 136] width 5 height 9
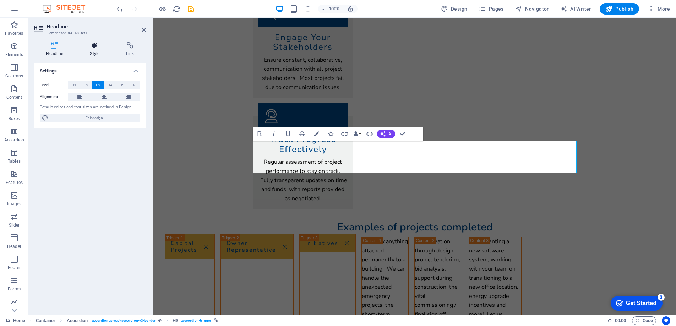
click at [100, 49] on h4 "Style" at bounding box center [96, 49] width 36 height 15
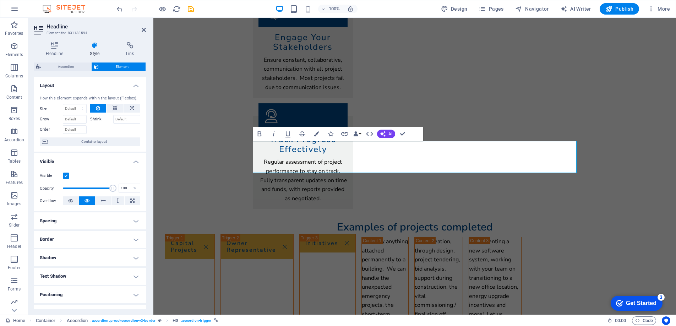
click at [85, 225] on h4 "Spacing" at bounding box center [90, 220] width 112 height 17
click at [80, 234] on select "Default auto px % rem vw vh Custom" at bounding box center [84, 235] width 33 height 9
click at [68, 231] on select "Default auto px % rem vw vh Custom" at bounding box center [84, 235] width 33 height 9
select select "DISABLED_OPTION_VALUE"
click at [65, 174] on label at bounding box center [66, 175] width 6 height 6
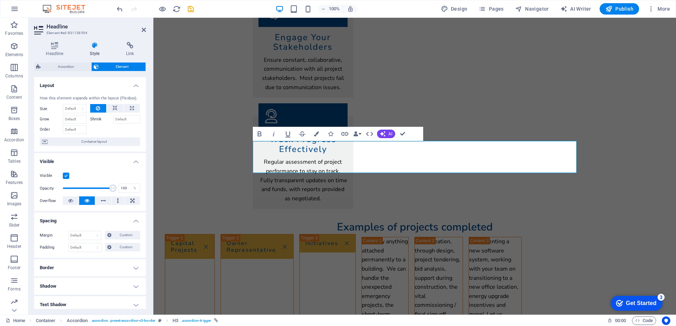
click at [0, 0] on input "Visible" at bounding box center [0, 0] width 0 height 0
click at [65, 174] on label at bounding box center [66, 175] width 6 height 6
click at [0, 0] on input "Visible" at bounding box center [0, 0] width 0 height 0
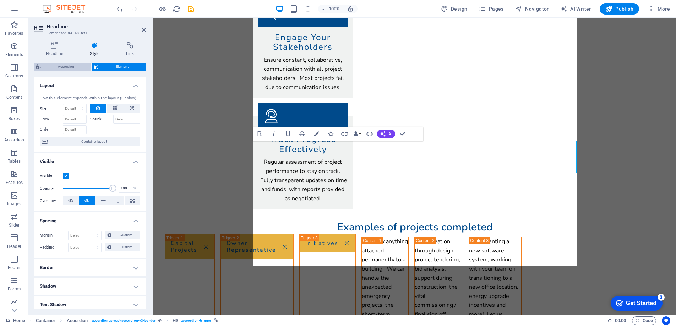
click at [66, 67] on span "Accordion" at bounding box center [66, 66] width 46 height 9
select select "rem"
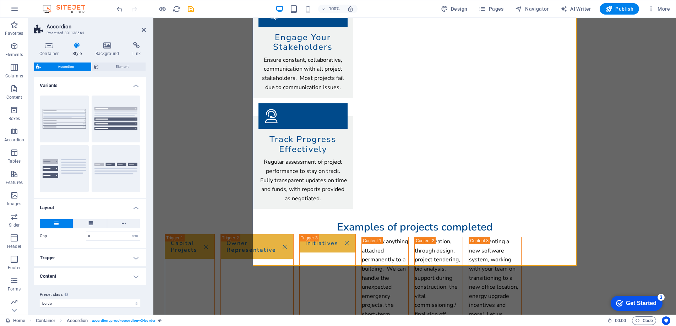
click at [116, 276] on h4 "Content" at bounding box center [90, 276] width 112 height 17
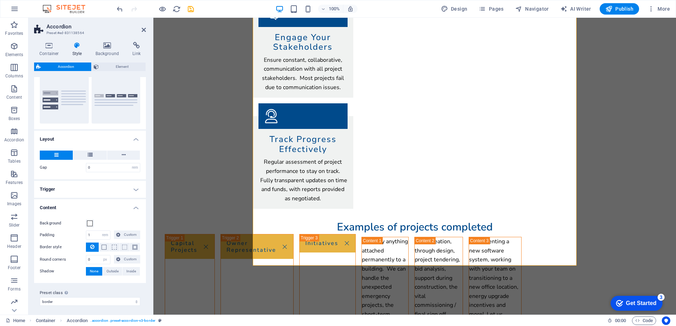
scroll to position [71, 0]
click at [92, 235] on input "1" at bounding box center [98, 232] width 24 height 9
type input "0"
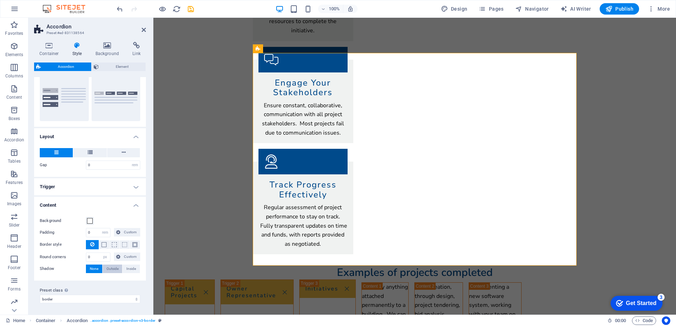
click at [115, 269] on span "Outside" at bounding box center [112, 268] width 12 height 9
type input "2"
type input "4"
click at [93, 268] on span "None" at bounding box center [94, 268] width 9 height 9
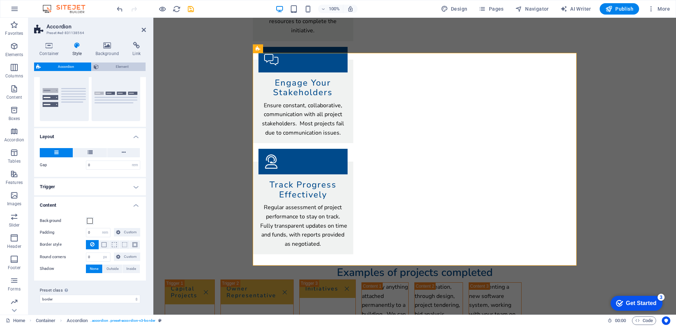
click at [109, 64] on span "Element" at bounding box center [122, 66] width 43 height 9
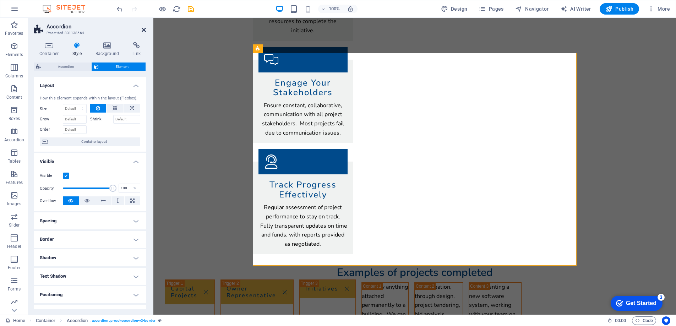
click at [143, 28] on icon at bounding box center [144, 30] width 4 height 6
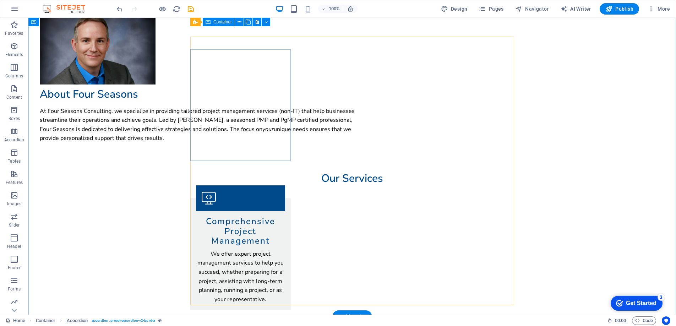
scroll to position [0, 0]
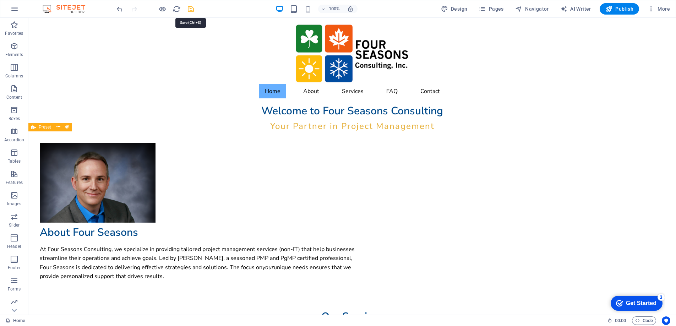
click at [190, 8] on icon "save" at bounding box center [191, 9] width 8 height 8
click at [626, 7] on span "Publish" at bounding box center [619, 8] width 28 height 7
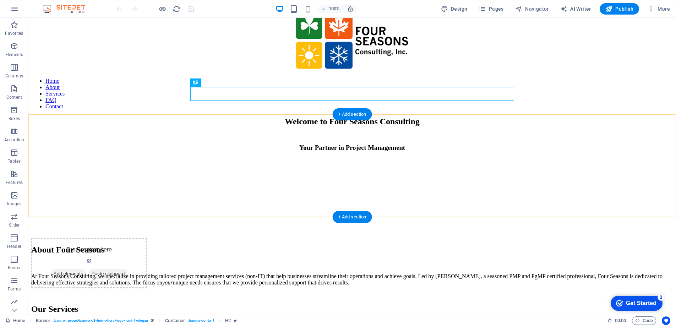
scroll to position [17, 0]
click at [421, 78] on nav "Home About Services FAQ Contact" at bounding box center [352, 94] width 642 height 32
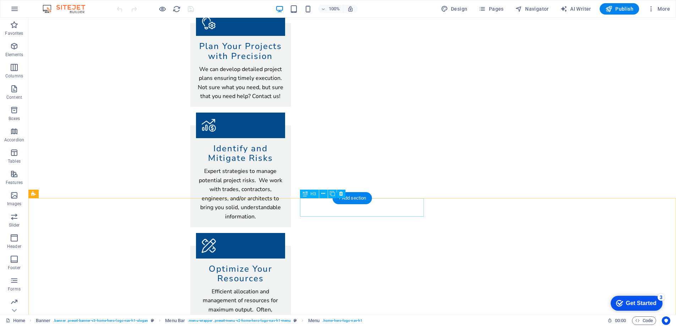
scroll to position [767, 0]
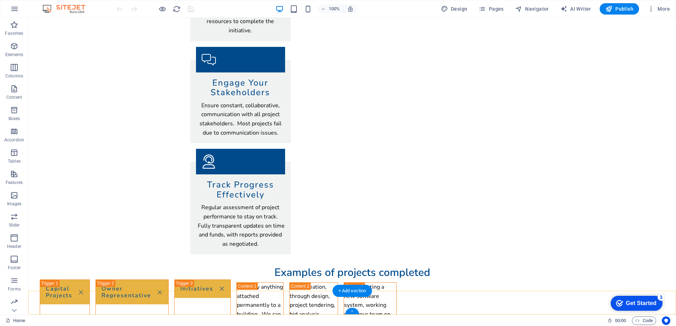
click at [352, 310] on div "+" at bounding box center [352, 311] width 14 height 6
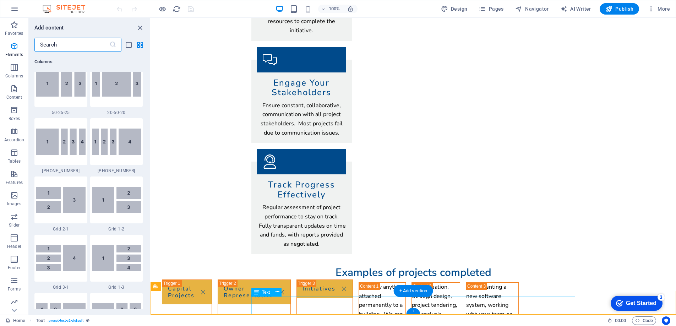
scroll to position [1242, 0]
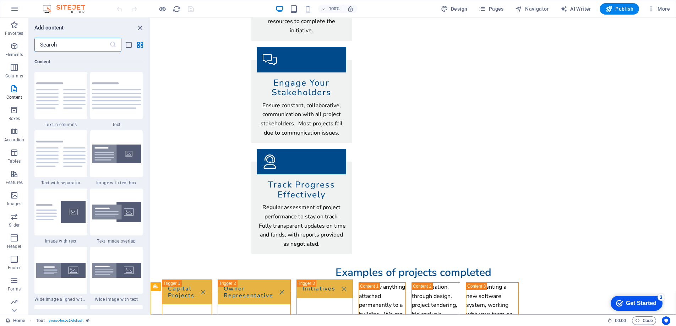
click at [51, 46] on input "text" at bounding box center [71, 45] width 75 height 14
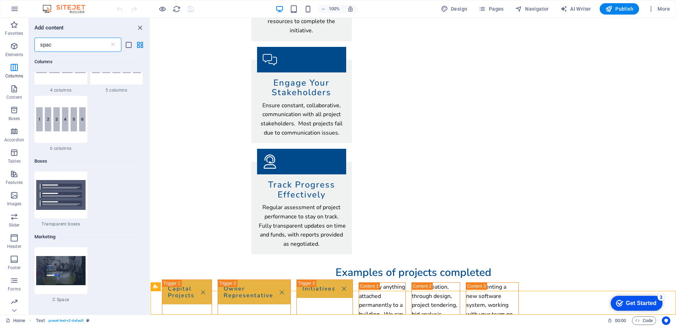
scroll to position [0, 0]
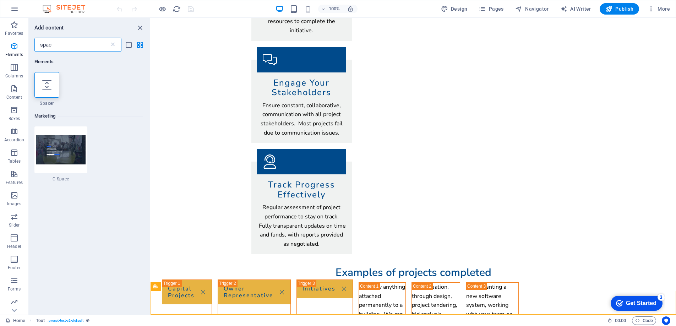
type input "spac"
click at [34, 90] on div "Elements 1 Star Spacer Marketing 1 Star C Space" at bounding box center [89, 180] width 121 height 257
click at [44, 90] on div at bounding box center [46, 85] width 25 height 26
select select "px"
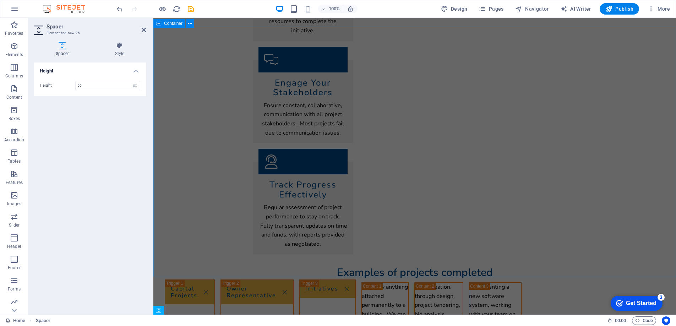
scroll to position [785, 0]
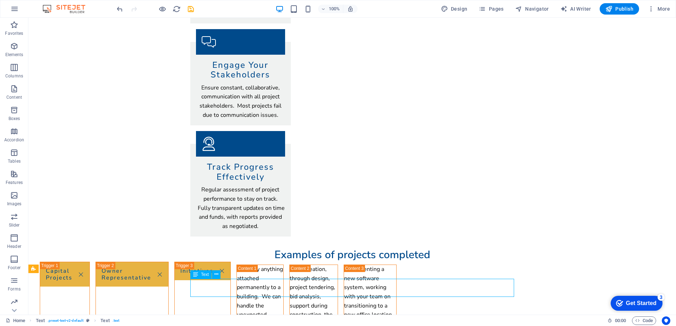
click at [206, 276] on span "Text" at bounding box center [205, 274] width 8 height 4
click at [205, 274] on span "Text" at bounding box center [205, 274] width 8 height 4
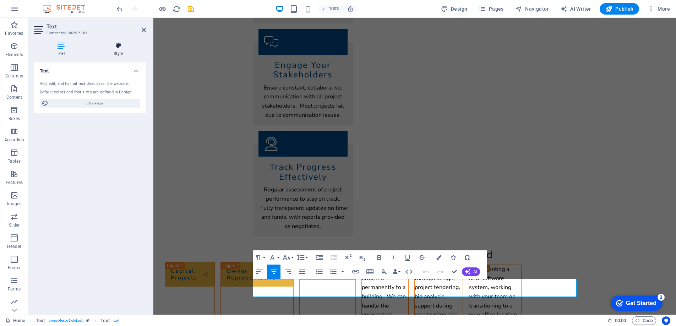
click at [114, 50] on h4 "Style" at bounding box center [117, 49] width 55 height 15
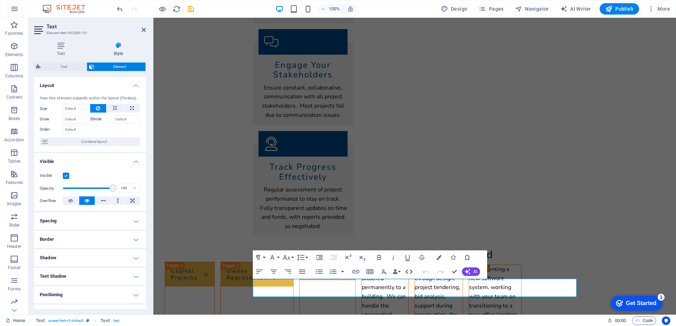
click at [407, 268] on icon "button" at bounding box center [409, 271] width 9 height 9
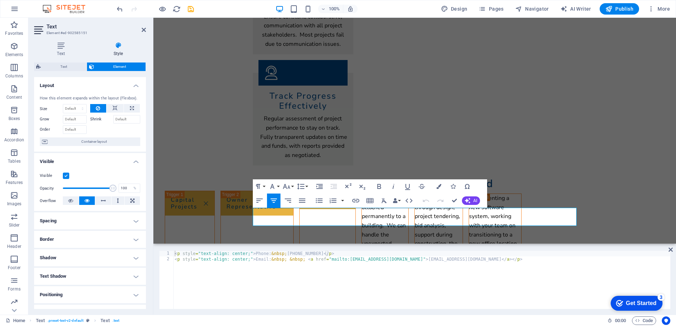
click at [392, 259] on div "< p style = "text-align: center;" > Phone: &nbsp; 431-998-2218 </ p > < p style…" at bounding box center [421, 286] width 497 height 70
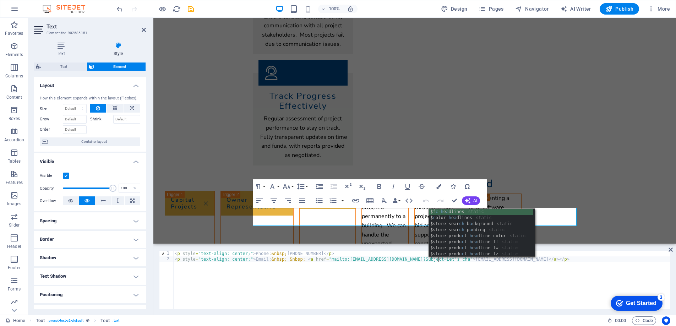
scroll to position [0, 22]
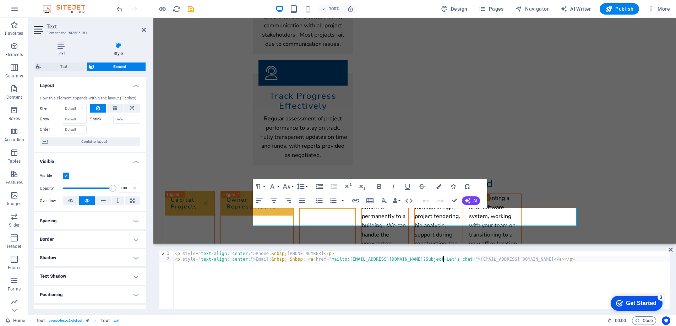
click at [396, 260] on div "< p style = "text-align: center;" > Phone: &nbsp; 431-998-2218 </ p > < p style…" at bounding box center [421, 286] width 497 height 70
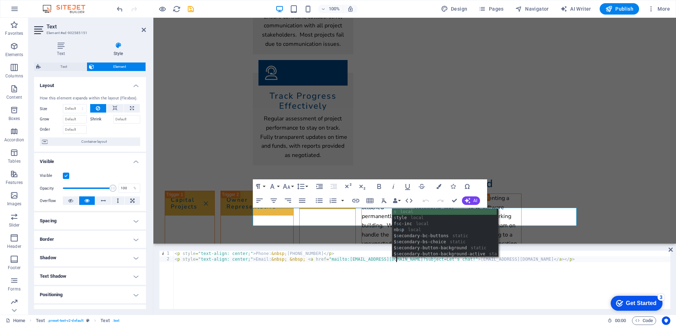
scroll to position [0, 18]
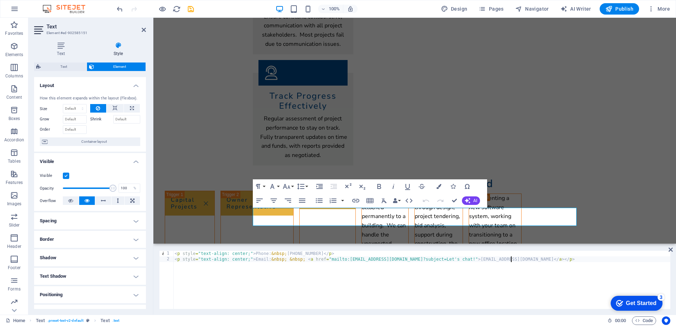
click at [514, 261] on div "< p style = "text-align: center;" > Phone: &nbsp; 431-998-2218 </ p > < p style…" at bounding box center [421, 286] width 497 height 70
type textarea "<p style="text-align: center;">Email:&nbsp; &nbsp; <a href="mailto:info@fsc-inc…"
click at [669, 249] on icon at bounding box center [670, 250] width 4 height 6
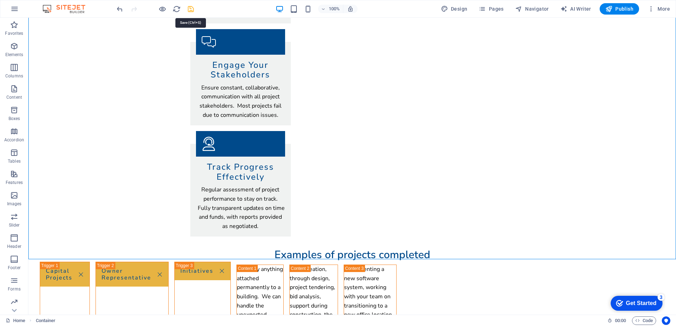
click at [190, 7] on icon "save" at bounding box center [191, 9] width 8 height 8
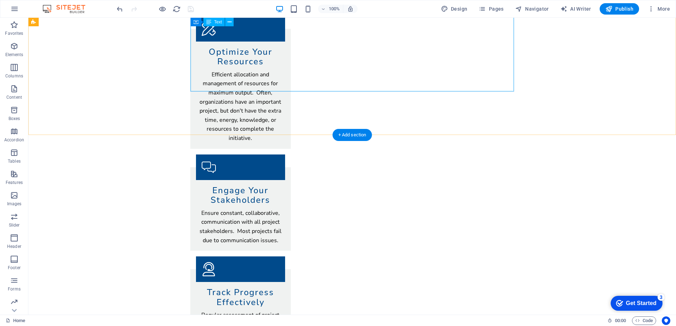
scroll to position [659, 0]
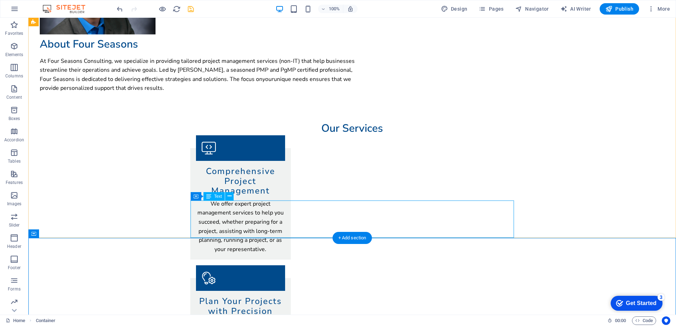
scroll to position [0, 0]
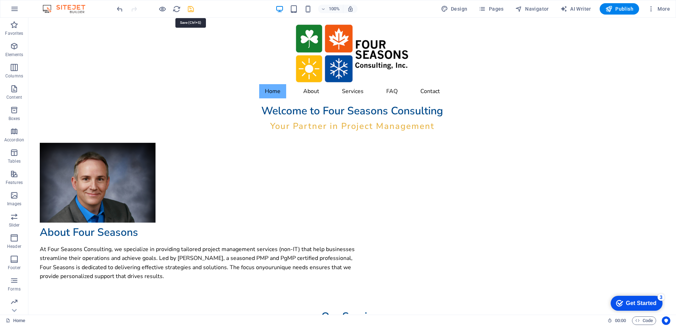
click at [189, 7] on icon "save" at bounding box center [191, 9] width 8 height 8
click at [618, 9] on span "Publish" at bounding box center [619, 8] width 28 height 7
